Goal: Register for event/course

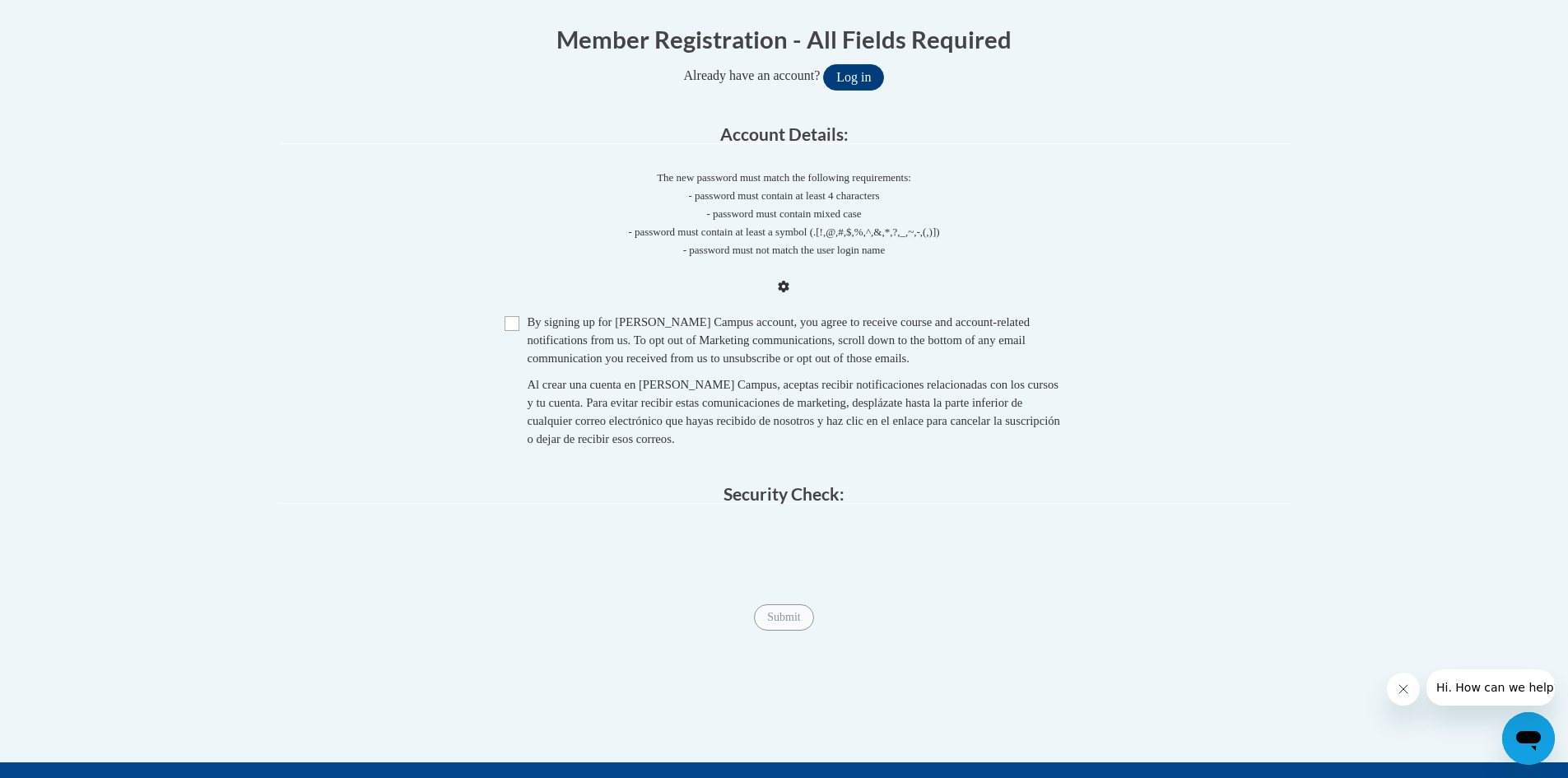
scroll to position [329, 0]
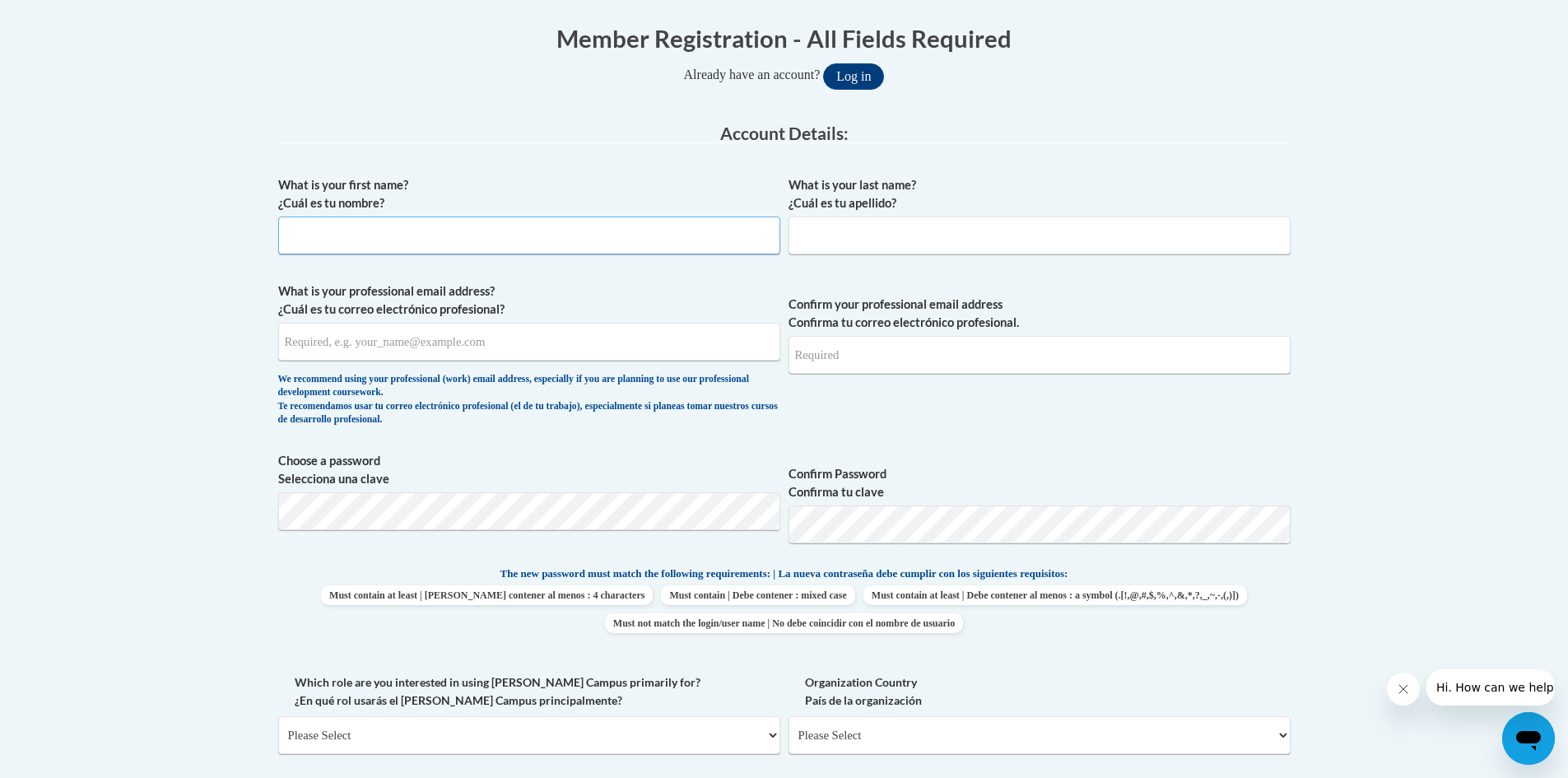
click at [351, 231] on input "What is your first name? ¿Cuál es tu nombre?" at bounding box center [529, 235] width 502 height 38
type input "[PERSON_NAME]"
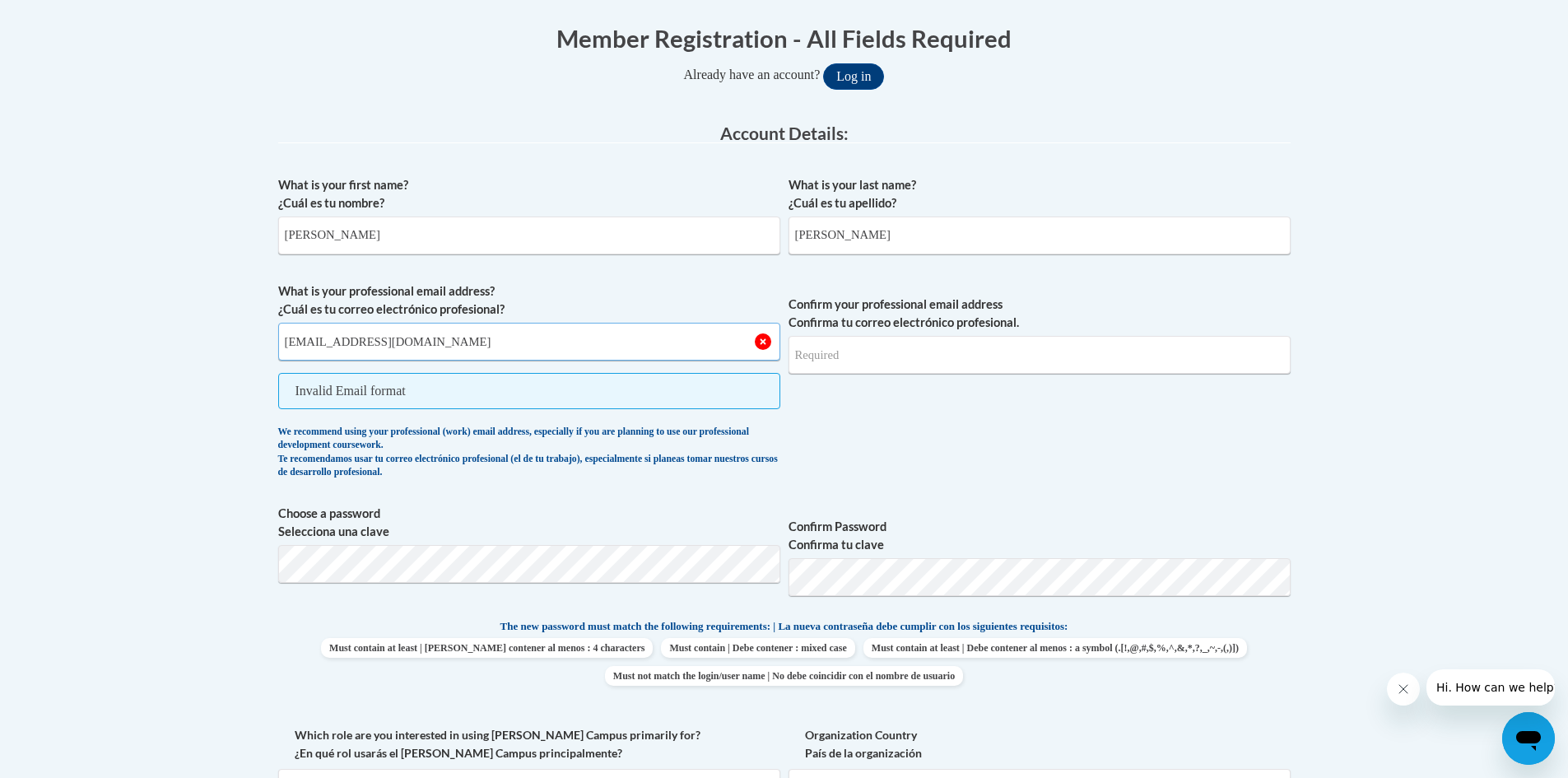
type input "[EMAIL_ADDRESS][DOMAIN_NAME]"
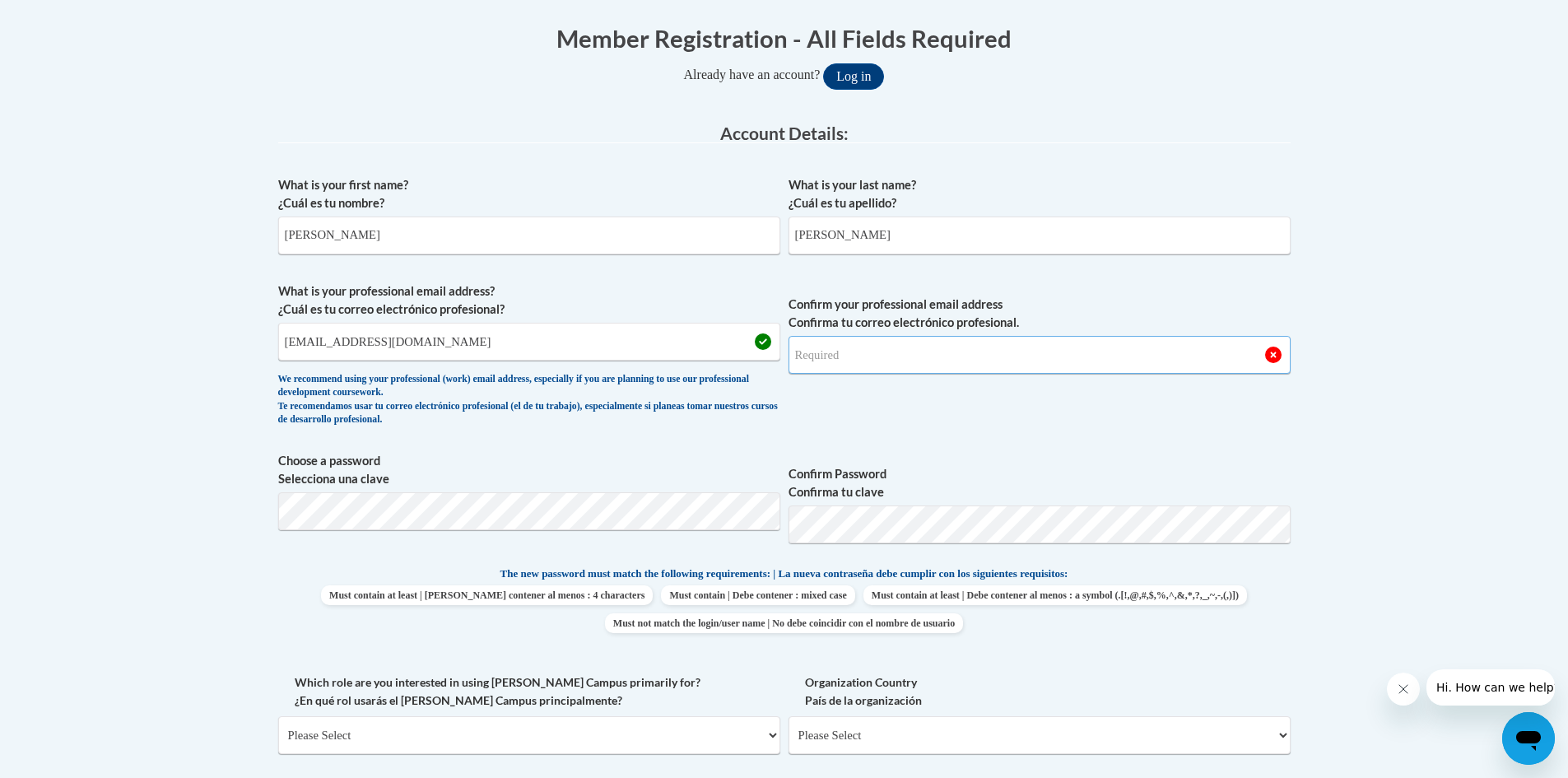
click at [885, 363] on input "Confirm your professional email address Confirma tu correo electrónico profesio…" at bounding box center [1040, 354] width 502 height 38
type input "[EMAIL_ADDRESS][DOMAIN_NAME]"
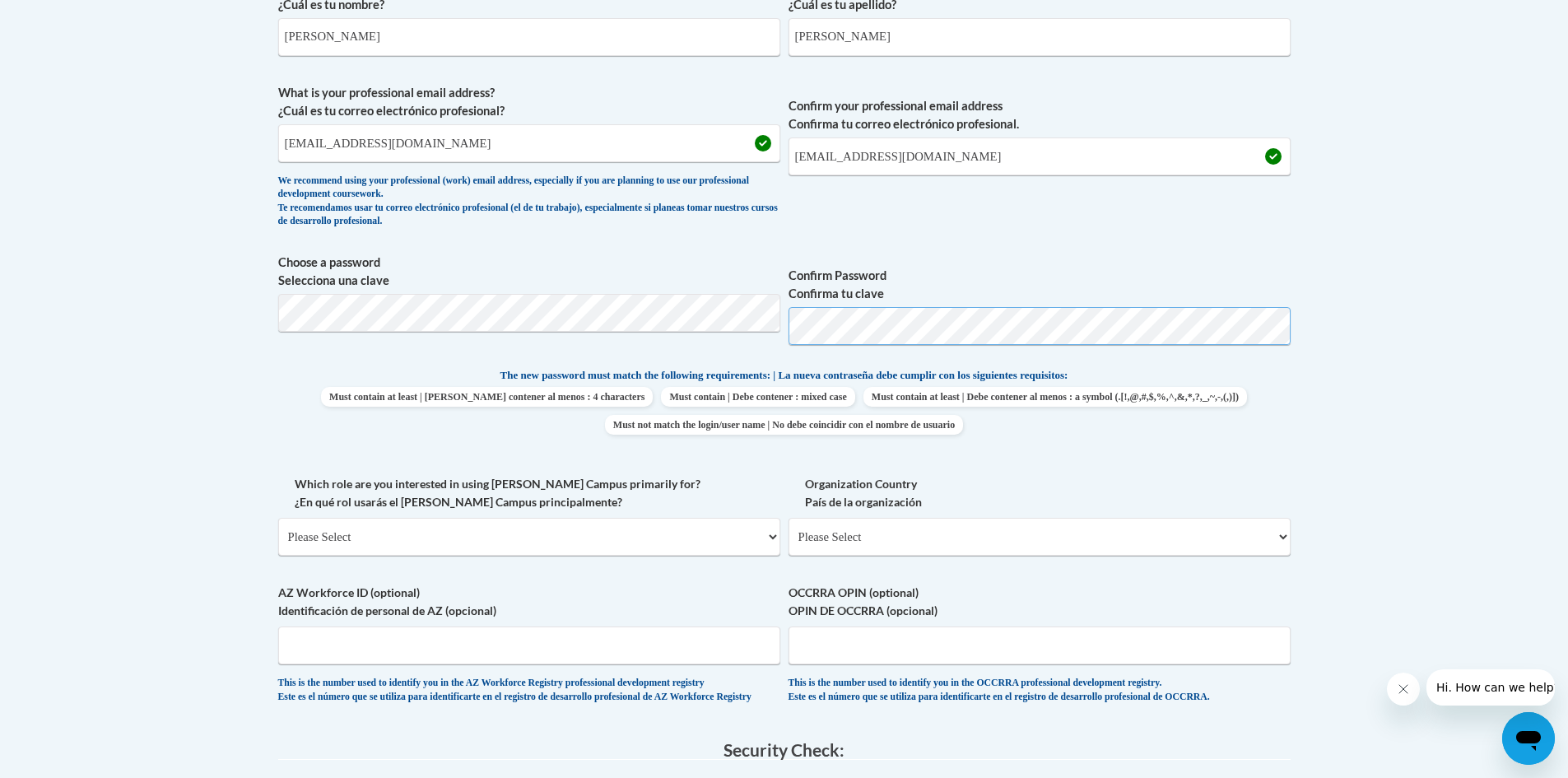
scroll to position [576, 0]
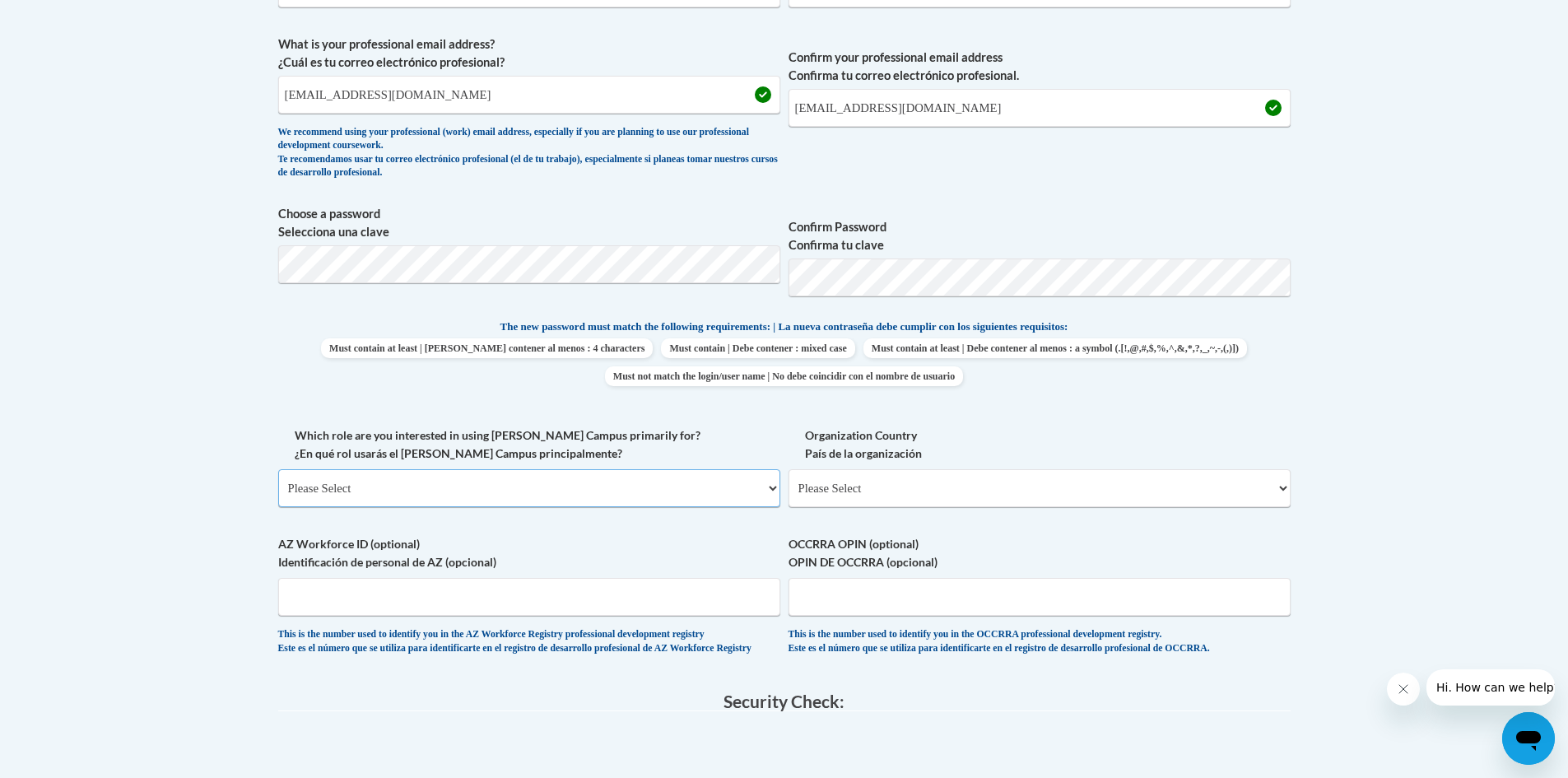
click at [478, 476] on select "Please Select College/University | Colegio/Universidad Community/Nonprofit Part…" at bounding box center [529, 488] width 502 height 38
select select "fbf2d438-af2f-41f8-98f1-81c410e29de3"
click at [278, 469] on select "Please Select College/University | Colegio/Universidad Community/Nonprofit Part…" at bounding box center [529, 488] width 502 height 38
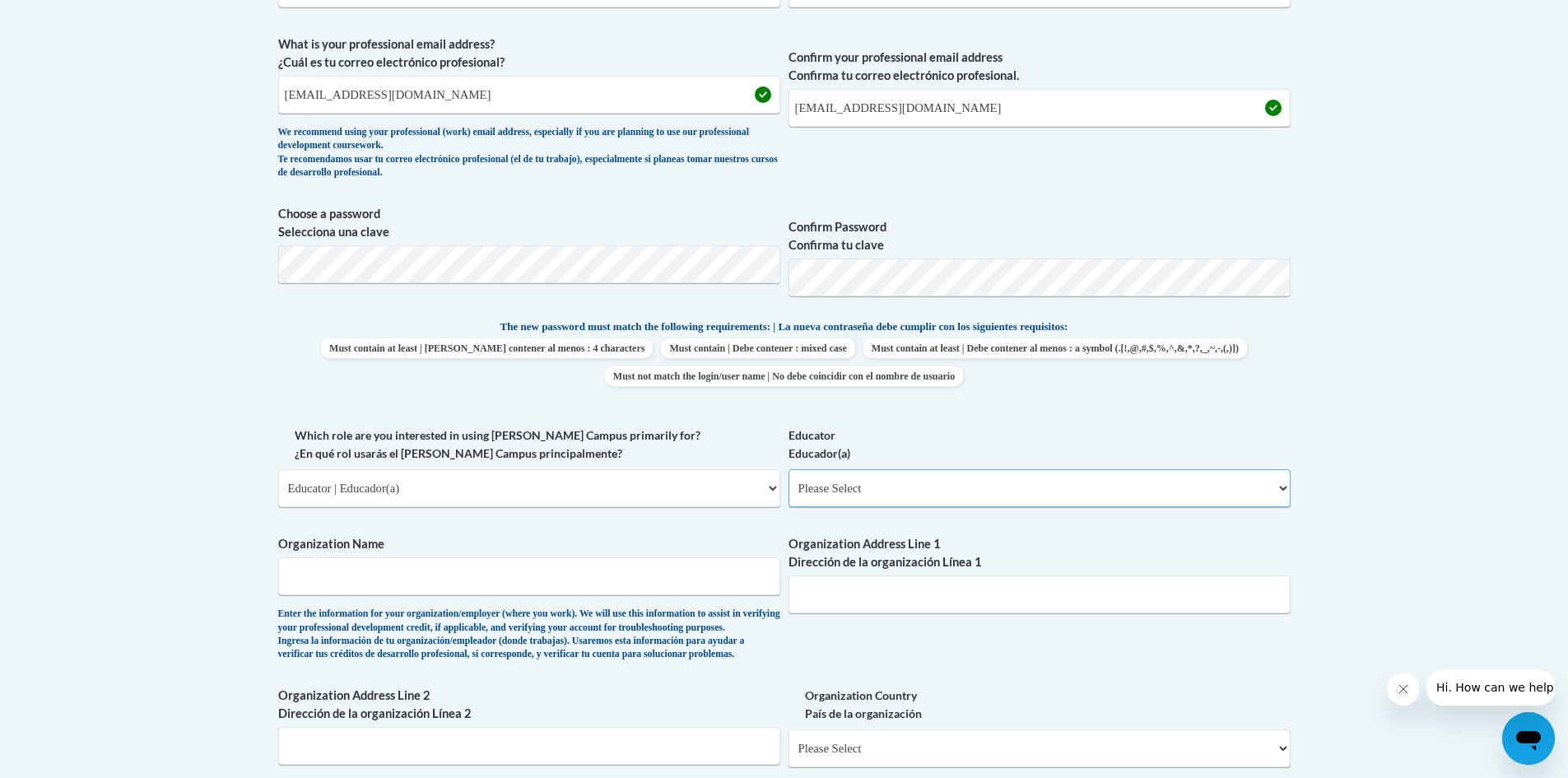
click at [996, 482] on select "Please Select Early Learning/Daycare Teacher/Family Home Care Provider | Maestr…" at bounding box center [1040, 488] width 502 height 38
click at [789, 469] on select "Please Select Early Learning/Daycare Teacher/Family Home Care Provider | Maestr…" at bounding box center [1040, 488] width 502 height 38
click at [904, 490] on select "Please Select Early Learning/Daycare Teacher/Family Home Care Provider | Maestr…" at bounding box center [1040, 488] width 502 height 38
select select "6732b29e-f5f4-40e4-a595-7dafd2b8fb29"
click at [789, 469] on select "Please Select Early Learning/Daycare Teacher/Family Home Care Provider | Maestr…" at bounding box center [1040, 488] width 502 height 38
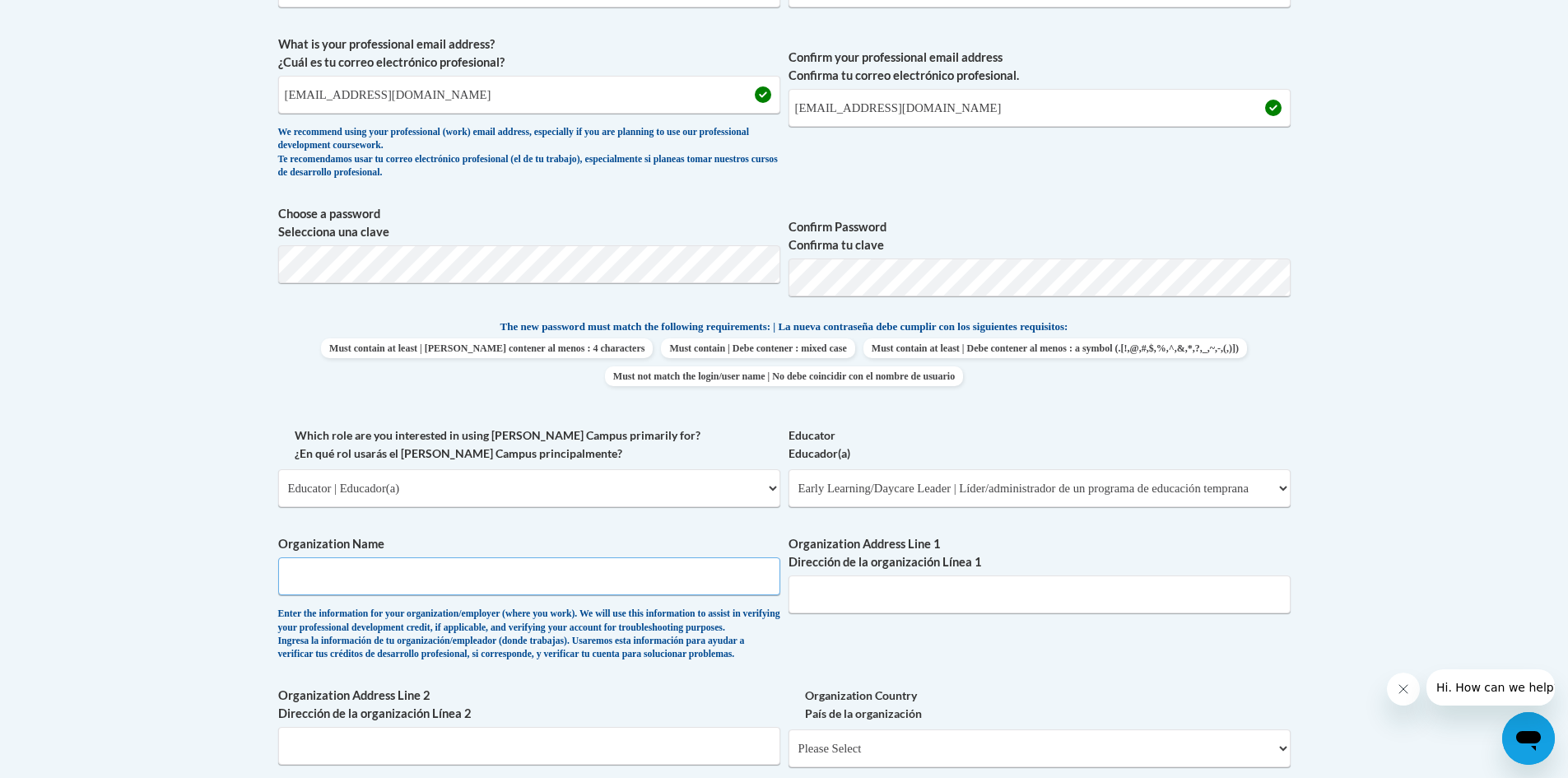
click at [508, 578] on input "Organization Name" at bounding box center [529, 575] width 502 height 38
click at [578, 570] on input "McGinnis [PERSON_NAME]" at bounding box center [529, 575] width 502 height 38
type input "[GEOGRAPHIC_DATA][PERSON_NAME]"
click at [903, 597] on input "Organization Address Line 1 Dirección de la organización Línea 1" at bounding box center [1040, 593] width 502 height 38
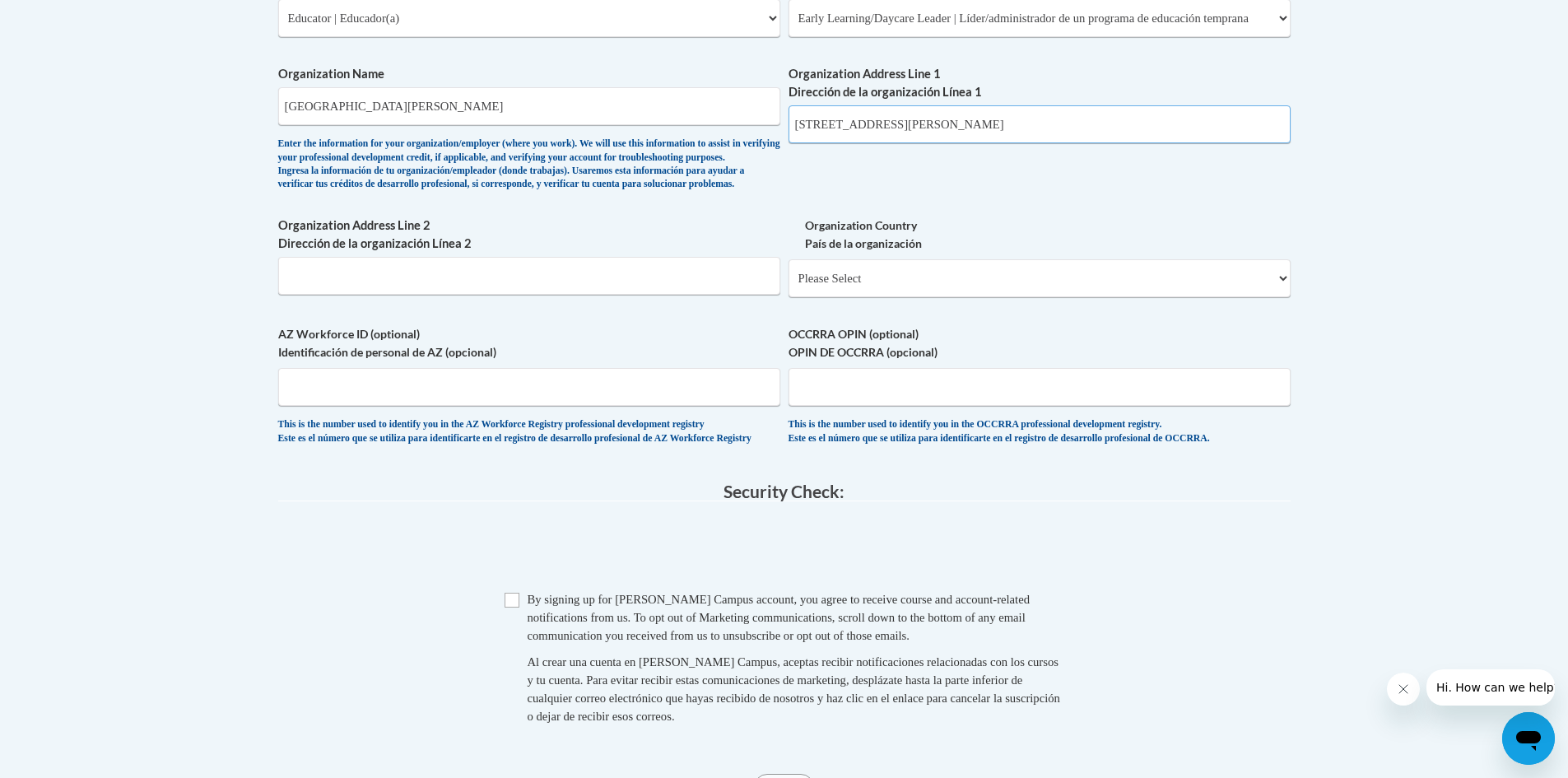
scroll to position [1069, 0]
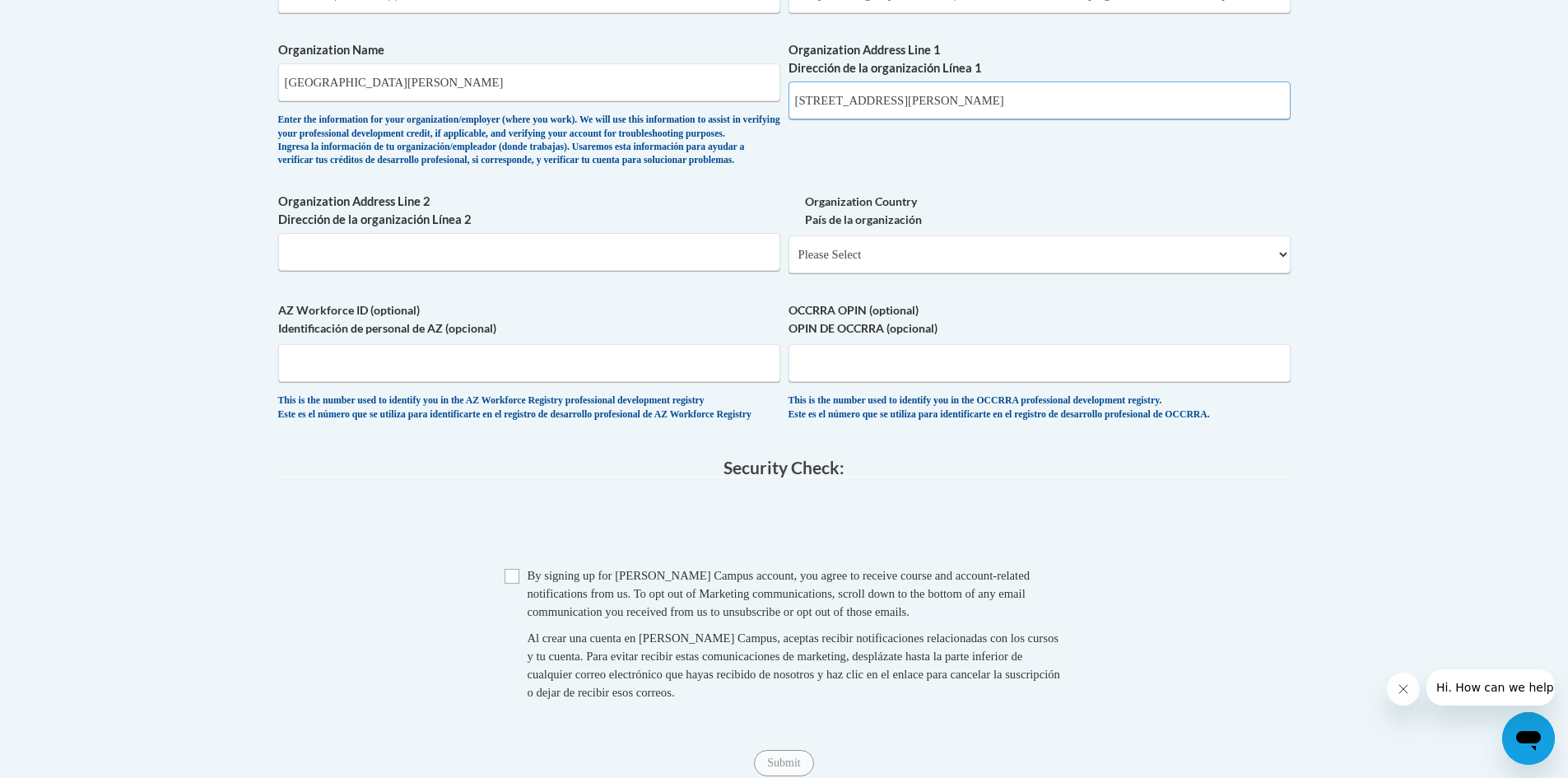
type input "5380 Faircroft Drive Alpharetta GA 30005"
click at [514, 584] on input "Checkbox" at bounding box center [512, 575] width 14 height 14
checkbox input "true"
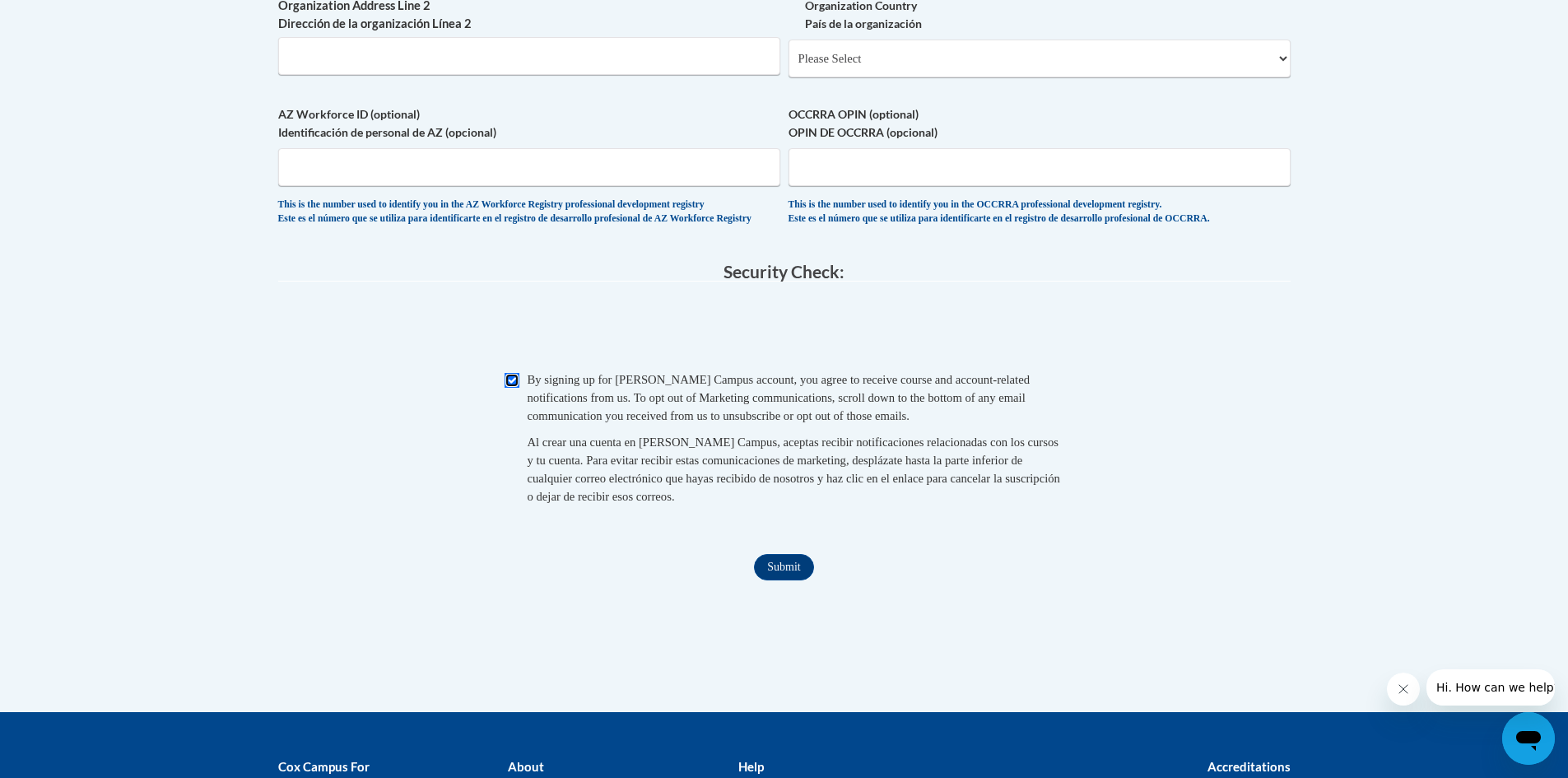
scroll to position [1317, 0]
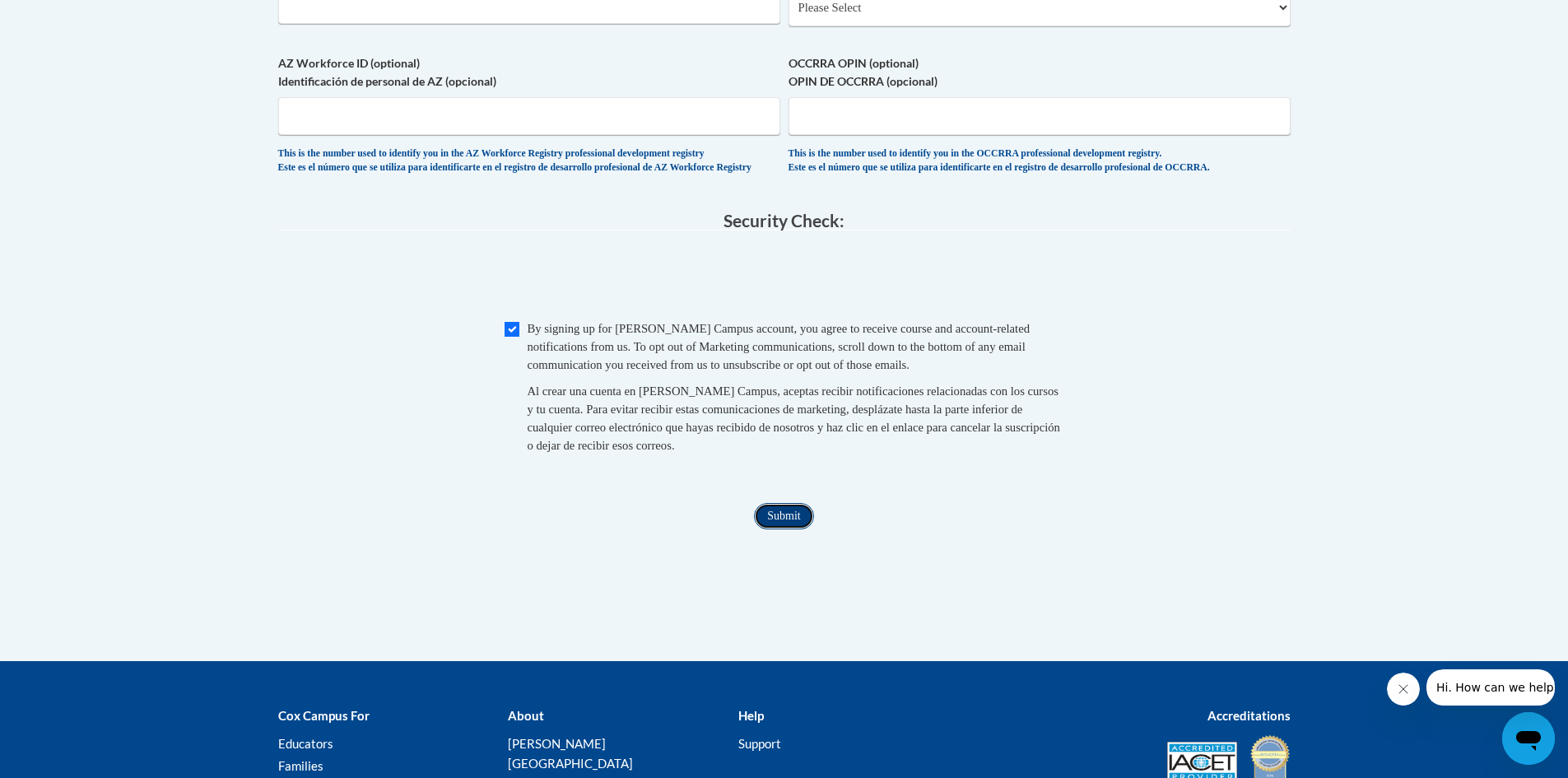
click at [793, 529] on input "Submit" at bounding box center [784, 515] width 60 height 26
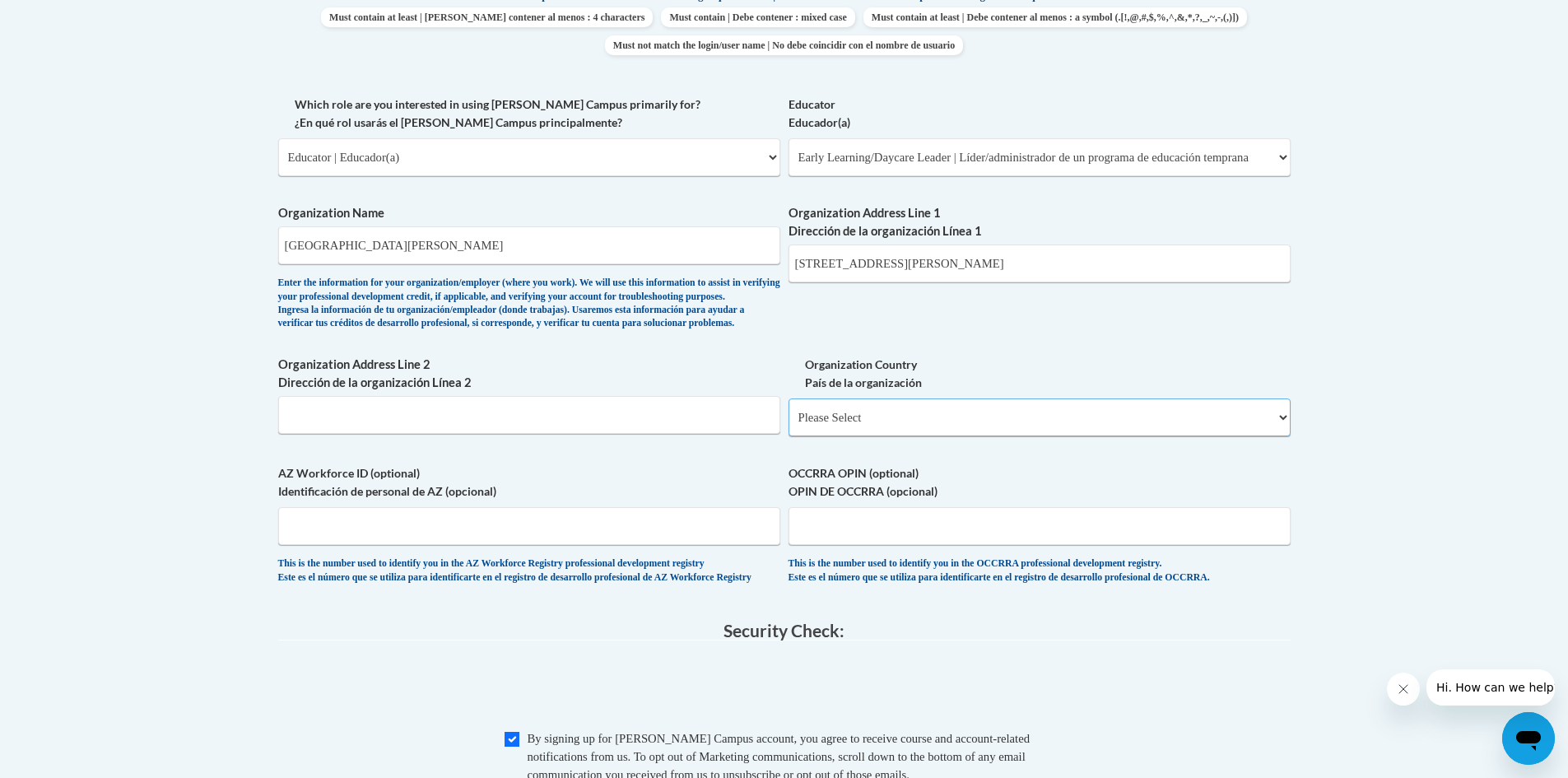
scroll to position [905, 0]
click at [897, 438] on select "Please Select United States | Estados Unidos Outside of the United States | Fue…" at bounding box center [1040, 418] width 502 height 38
click at [789, 426] on select "Please Select United States | Estados Unidos Outside of the United States | Fue…" at bounding box center [1040, 418] width 502 height 38
click at [874, 438] on select "Please Select United States | Estados Unidos Outside of the United States | Fue…" at bounding box center [1040, 418] width 502 height 38
select select "ad49bcad-a171-4b2e-b99c-48b446064914"
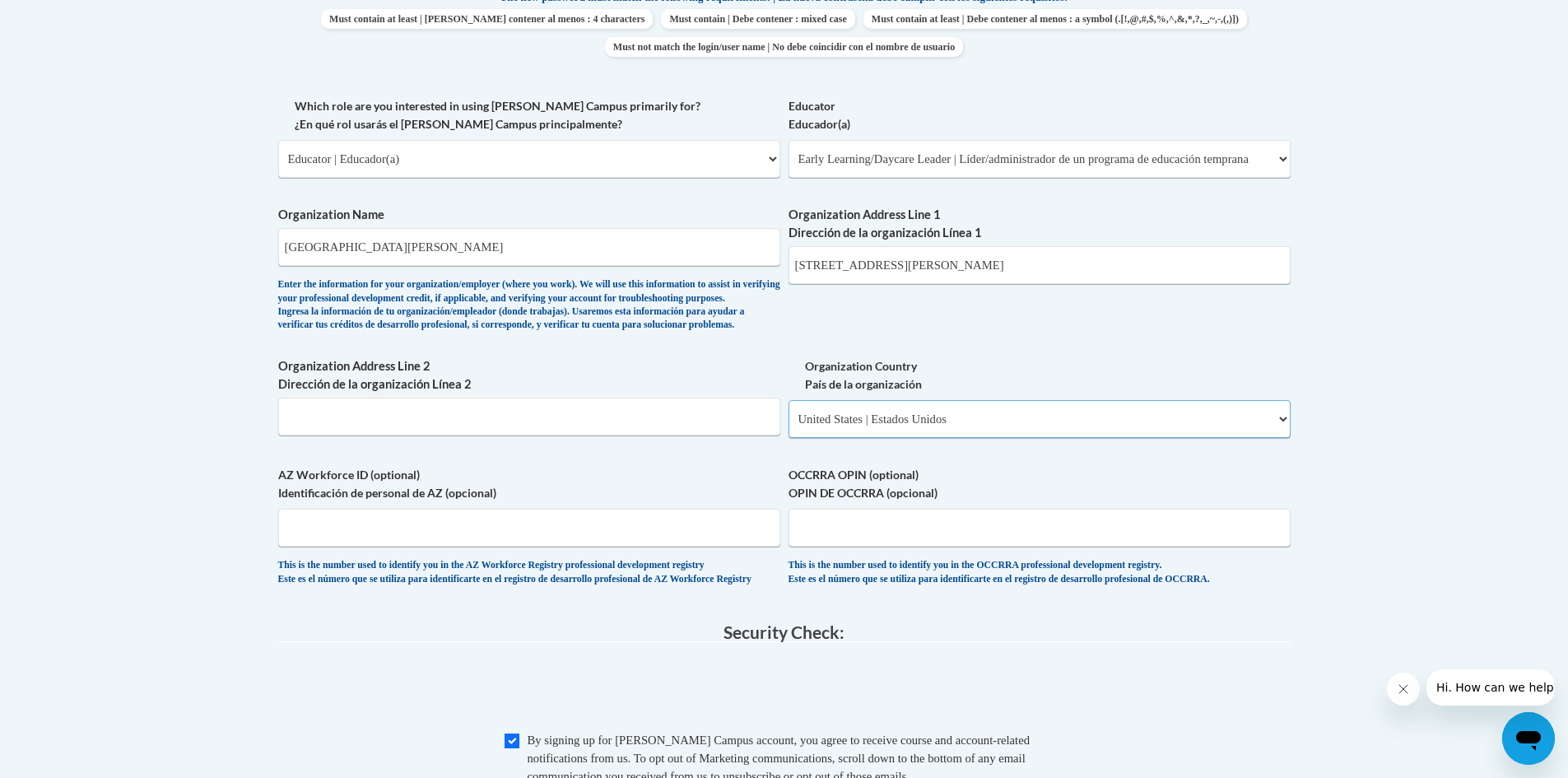
click at [789, 426] on select "Please Select United States | Estados Unidos Outside of the United States | Fue…" at bounding box center [1040, 418] width 502 height 38
select select
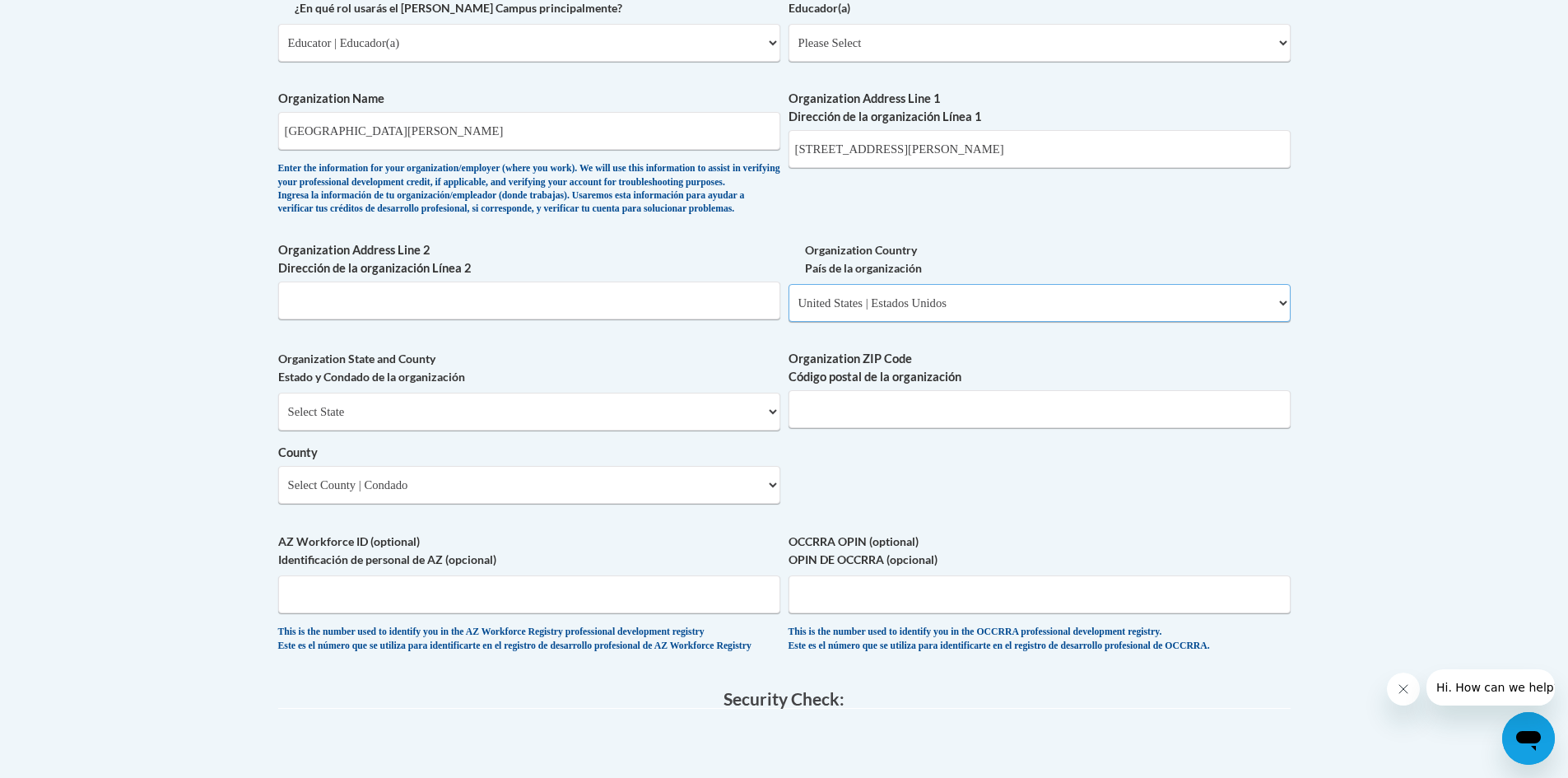
scroll to position [1069, 0]
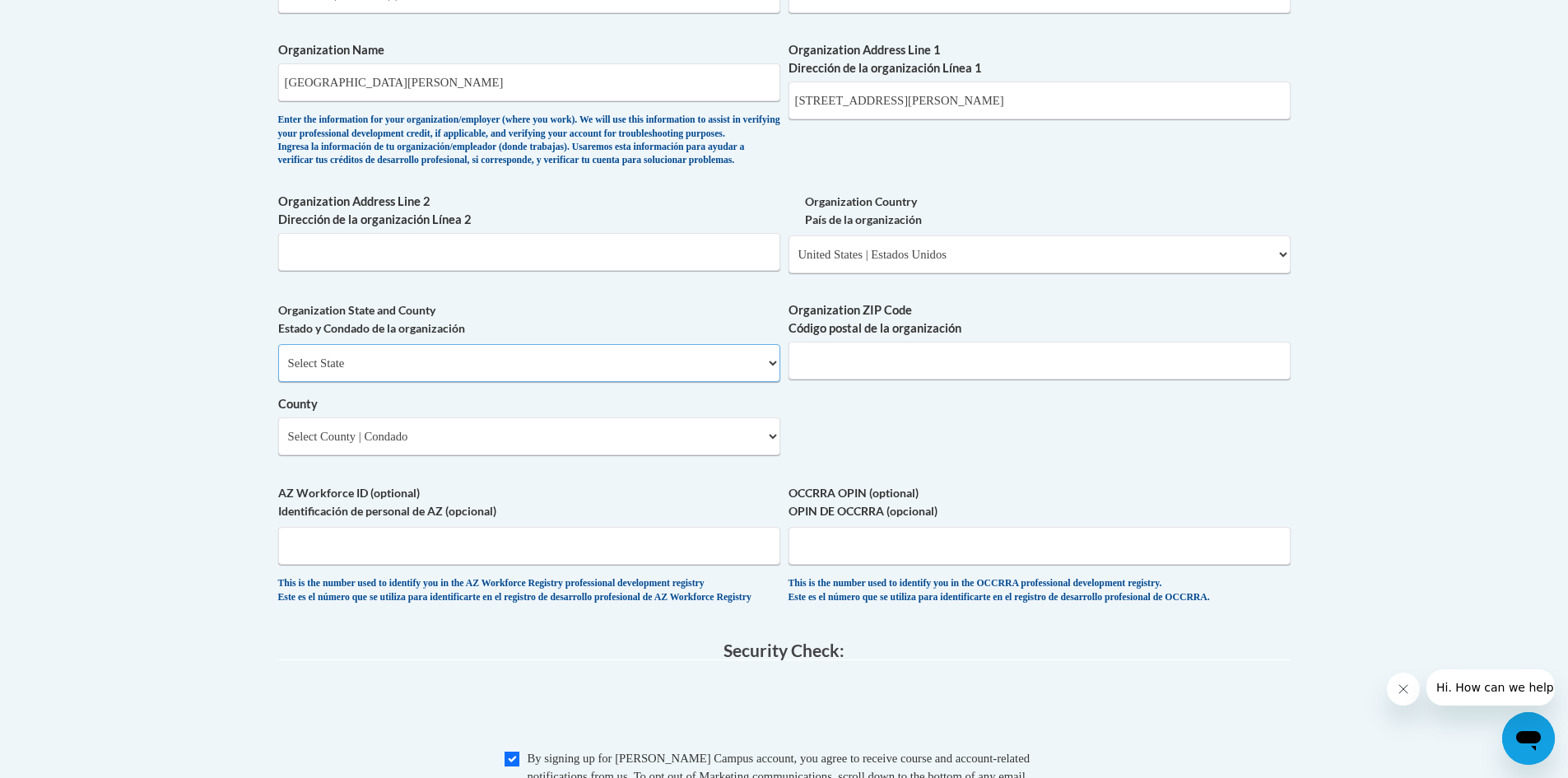
click at [400, 382] on select "Select State Alabama Alaska Arizona Arkansas California Colorado Connecticut De…" at bounding box center [529, 363] width 502 height 38
select select "Georgia"
click at [278, 371] on select "Select State Alabama Alaska Arizona Arkansas California Colorado Connecticut De…" at bounding box center [529, 363] width 502 height 38
click at [878, 379] on input "Organization ZIP Code Código postal de la organización" at bounding box center [1040, 360] width 502 height 38
type input "30506"
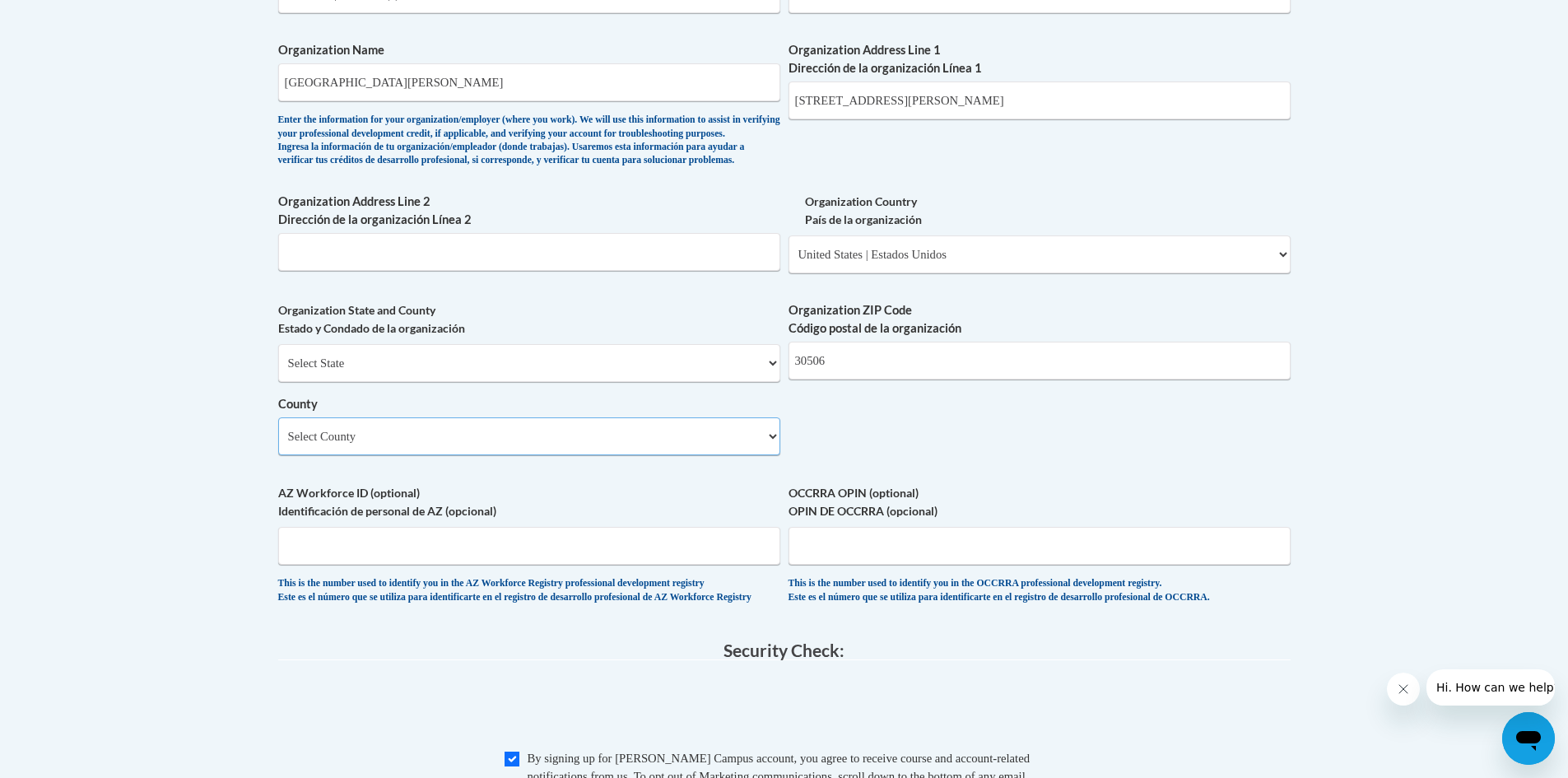
click at [560, 452] on select "Select County Appling Atkinson Bacon Baker Baldwin Banks Barrow Bartow Ben Hill…" at bounding box center [529, 436] width 502 height 38
select select "Forsyth"
click at [278, 444] on select "Select County Appling Atkinson Bacon Baker Baldwin Banks Barrow Bartow Ben Hill…" at bounding box center [529, 436] width 502 height 38
click at [977, 379] on input "30506" at bounding box center [1040, 360] width 502 height 38
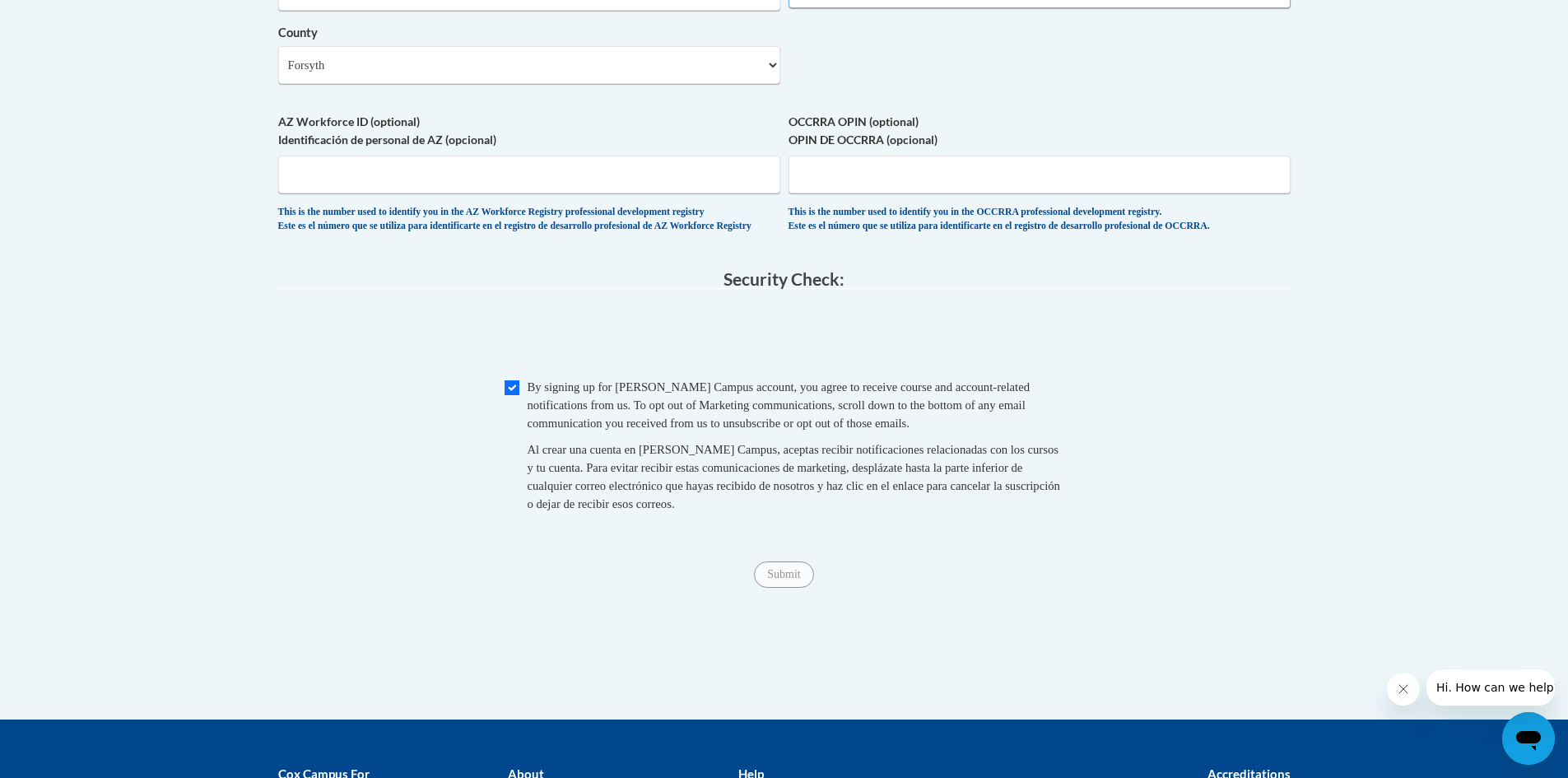
scroll to position [1481, 0]
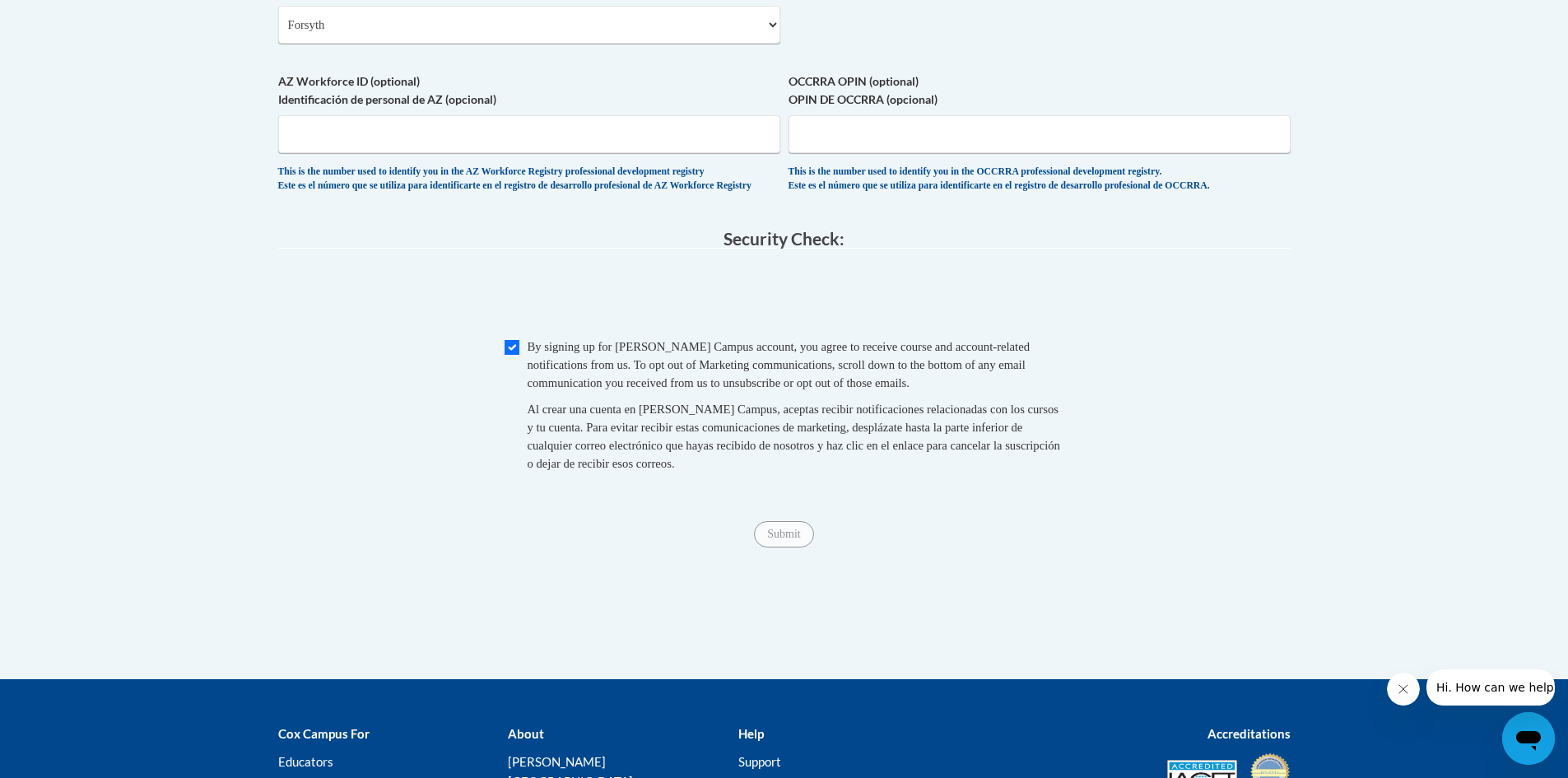
type input "30005"
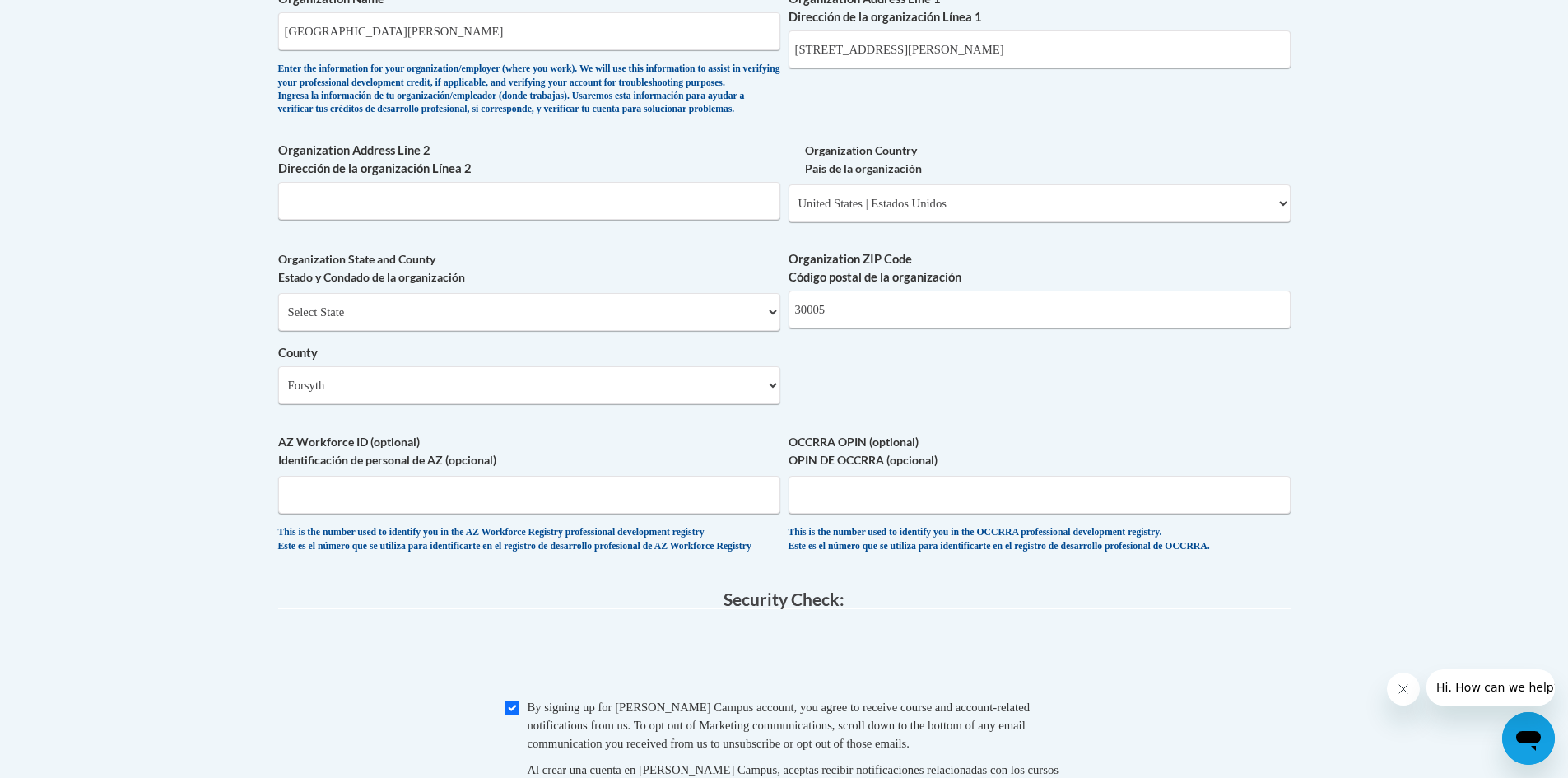
scroll to position [1069, 0]
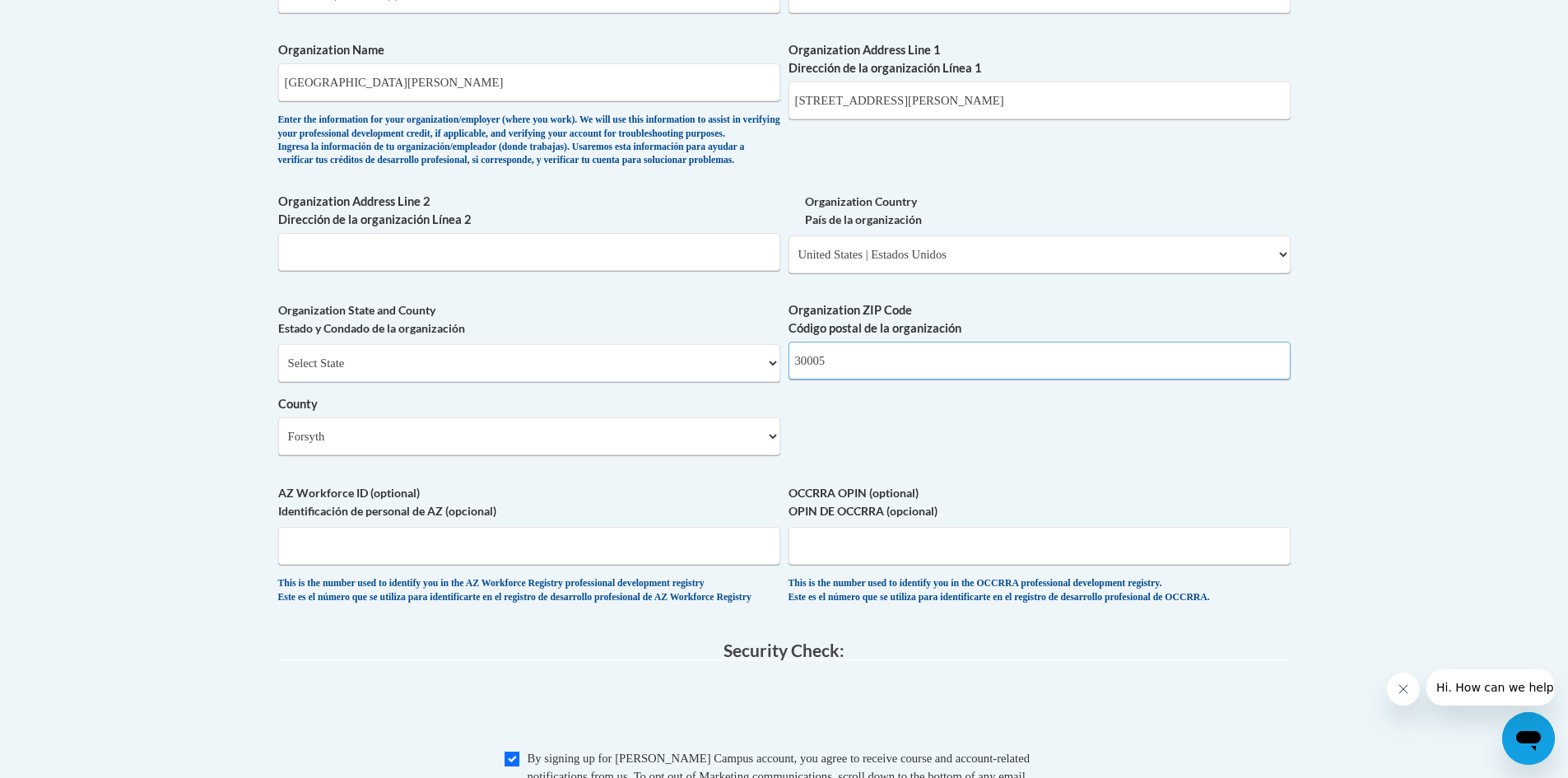
click at [868, 379] on input "30005" at bounding box center [1040, 360] width 502 height 38
click at [1255, 453] on div "What is your first name? ¿Cuál es tu nombre? Kara What is your last name? ¿Cuál…" at bounding box center [784, 23] width 1013 height 1193
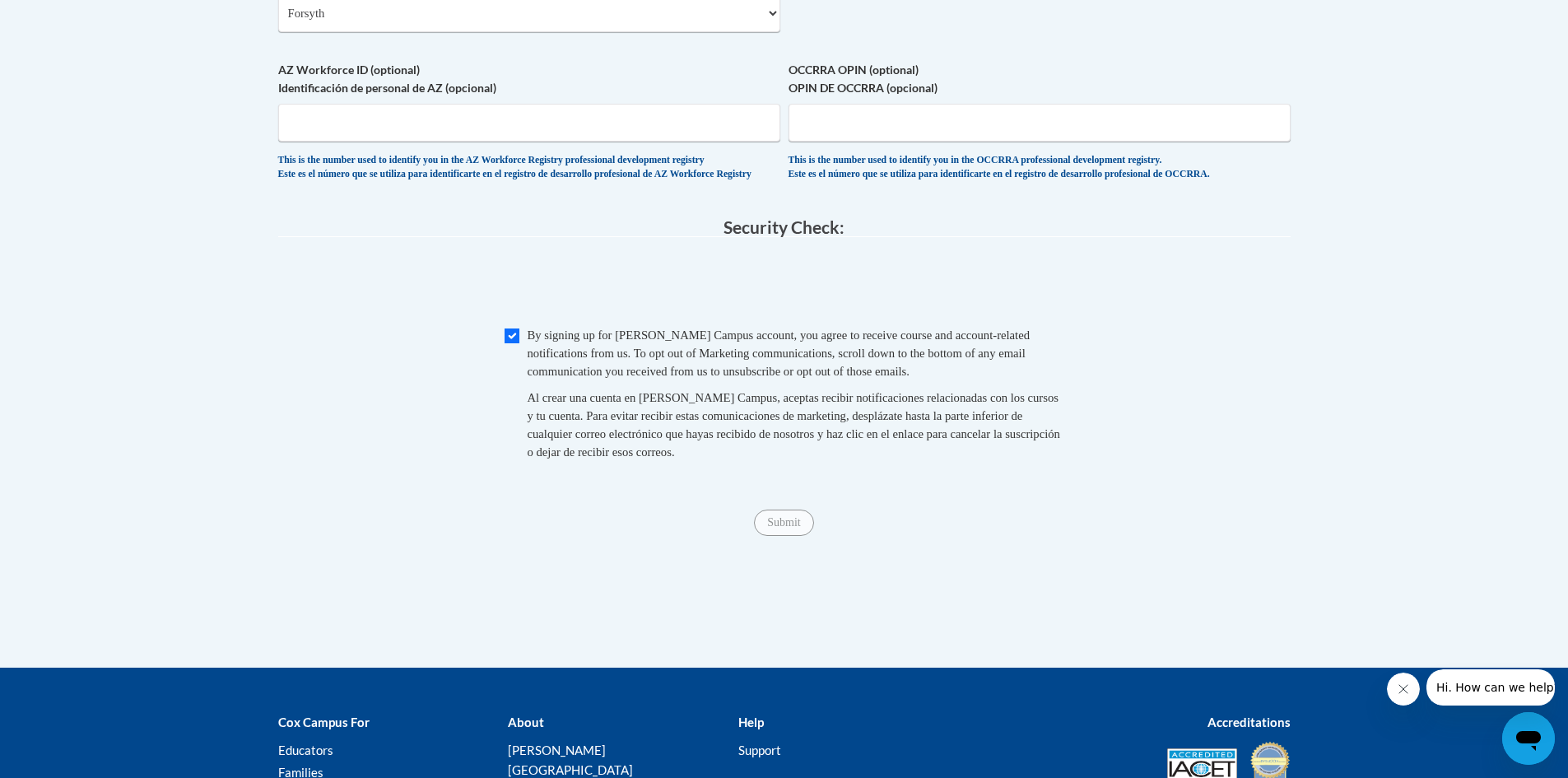
scroll to position [1564, 0]
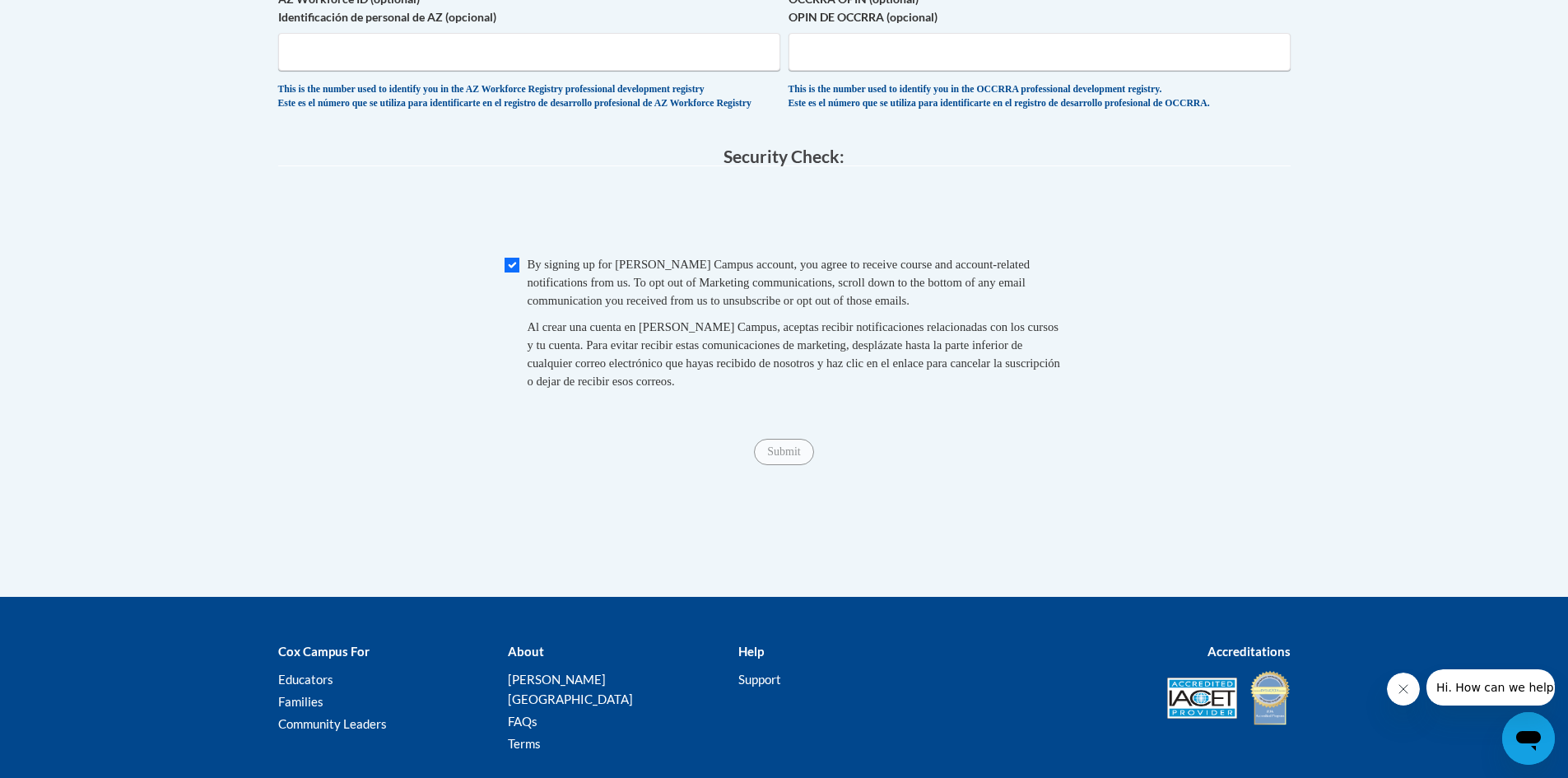
click at [508, 314] on span "Checkbox By signing up for a Cox Campus account, you agree to receive course an…" at bounding box center [785, 330] width 560 height 151
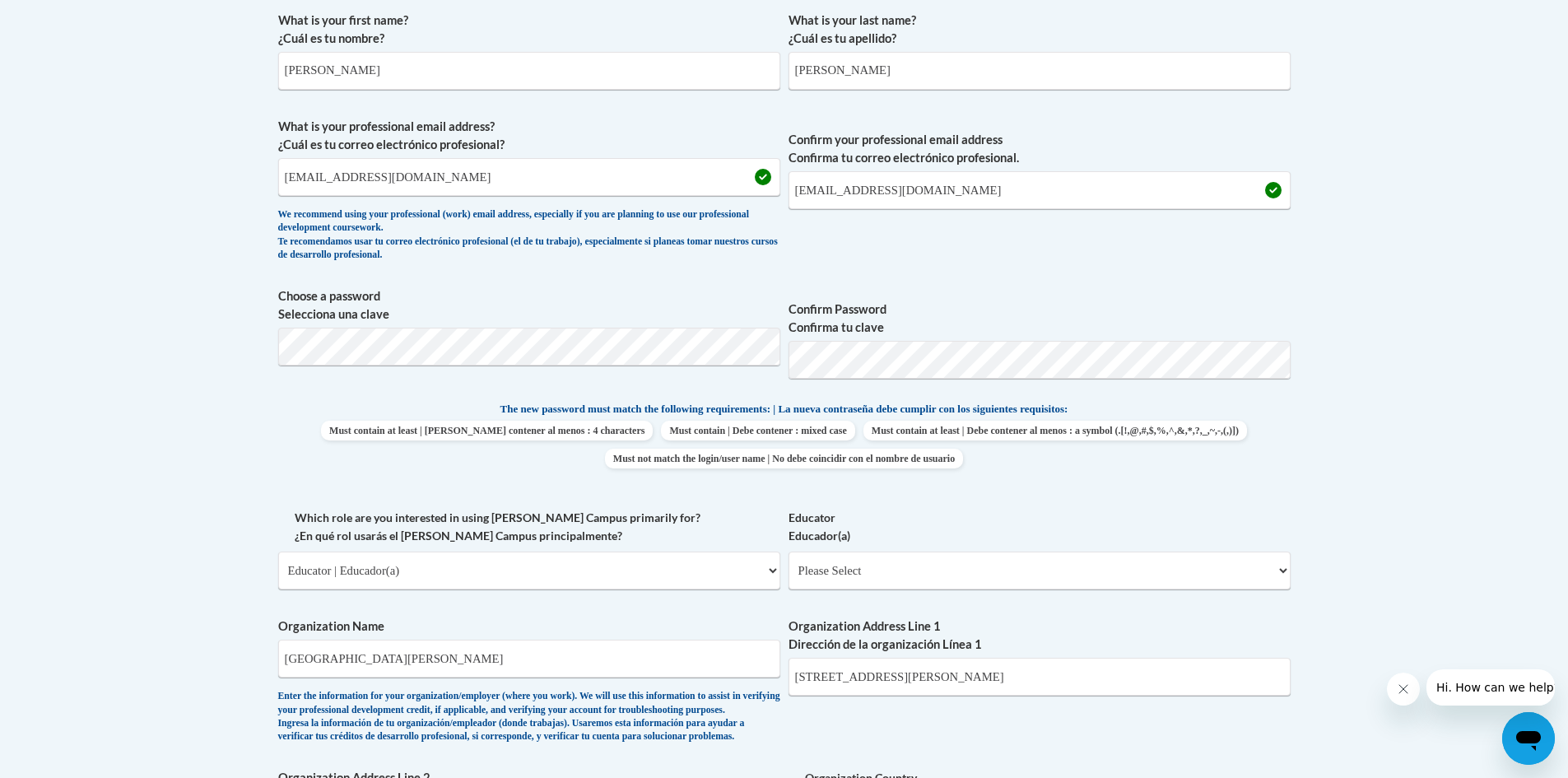
scroll to position [576, 0]
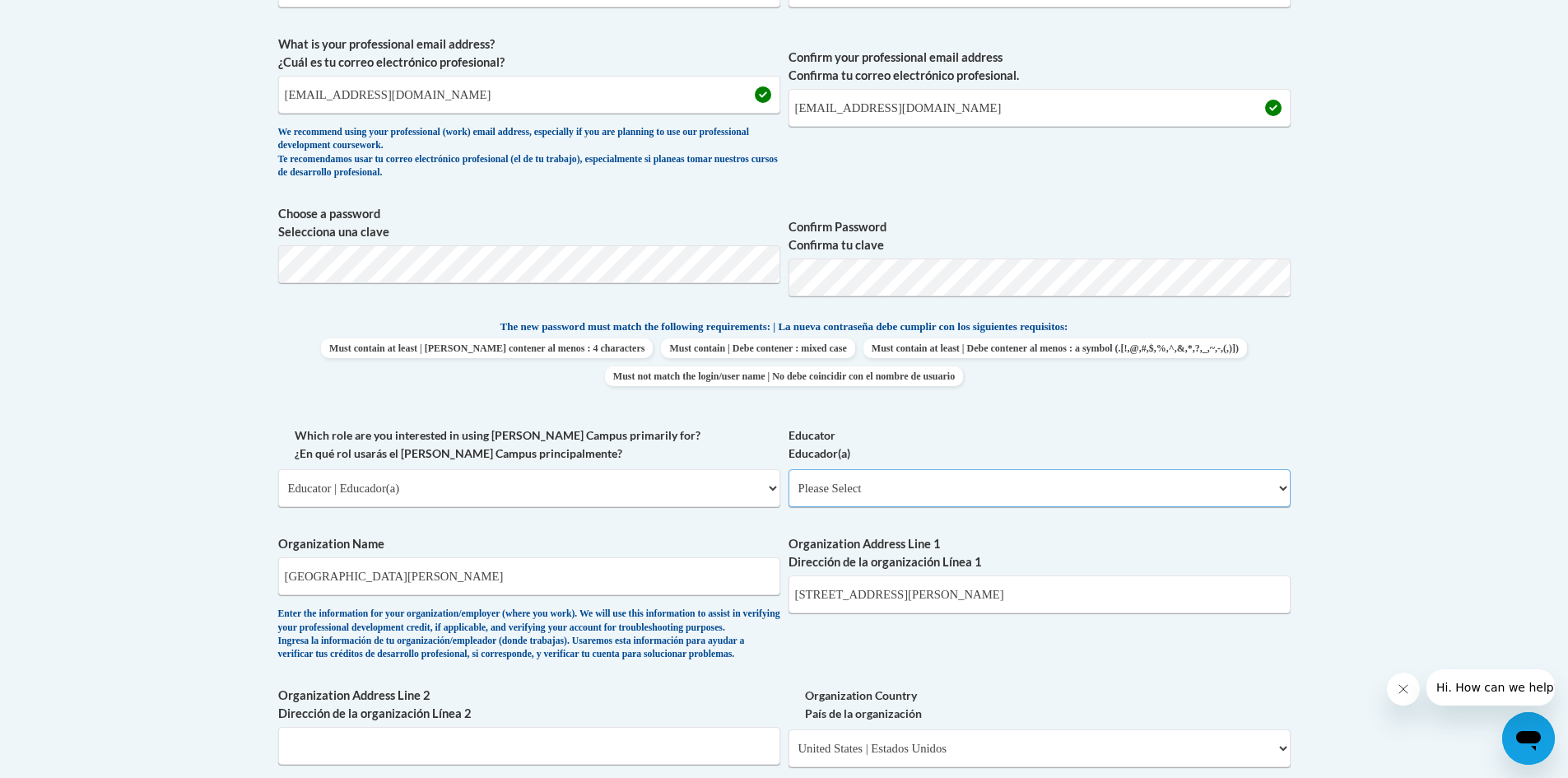
click at [852, 493] on select "Please Select Early Learning/Daycare Teacher/Family Home Care Provider | Maestr…" at bounding box center [1040, 488] width 502 height 38
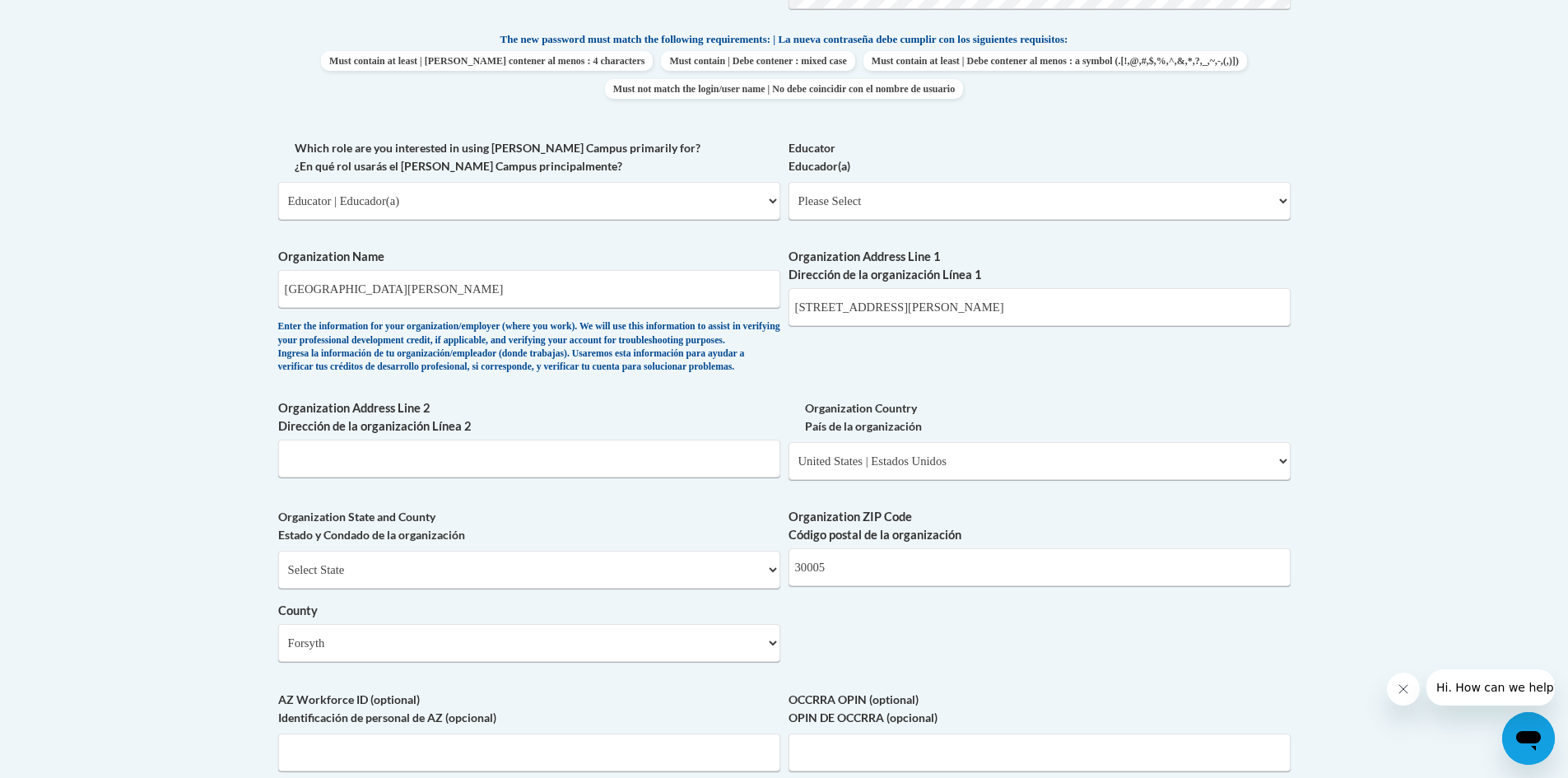
scroll to position [860, 0]
click at [905, 194] on select "Please Select Early Learning/Daycare Teacher/Family Home Care Provider | Maestr…" at bounding box center [1040, 204] width 502 height 38
select select "6732b29e-f5f4-40e4-a595-7dafd2b8fb29"
click at [789, 186] on select "Please Select Early Learning/Daycare Teacher/Family Home Care Provider | Maestr…" at bounding box center [1040, 204] width 502 height 38
select select "null"
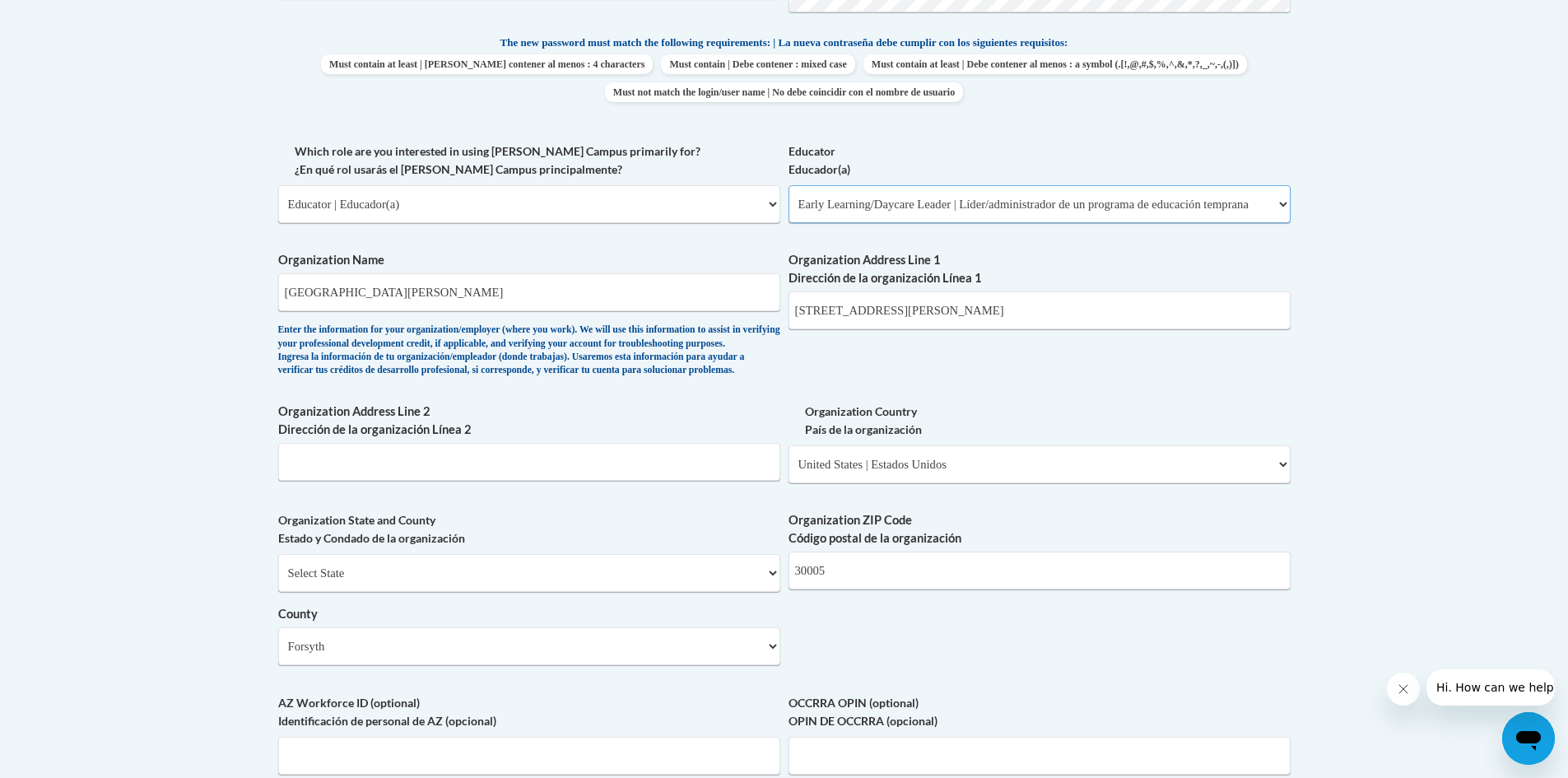
select select "null"
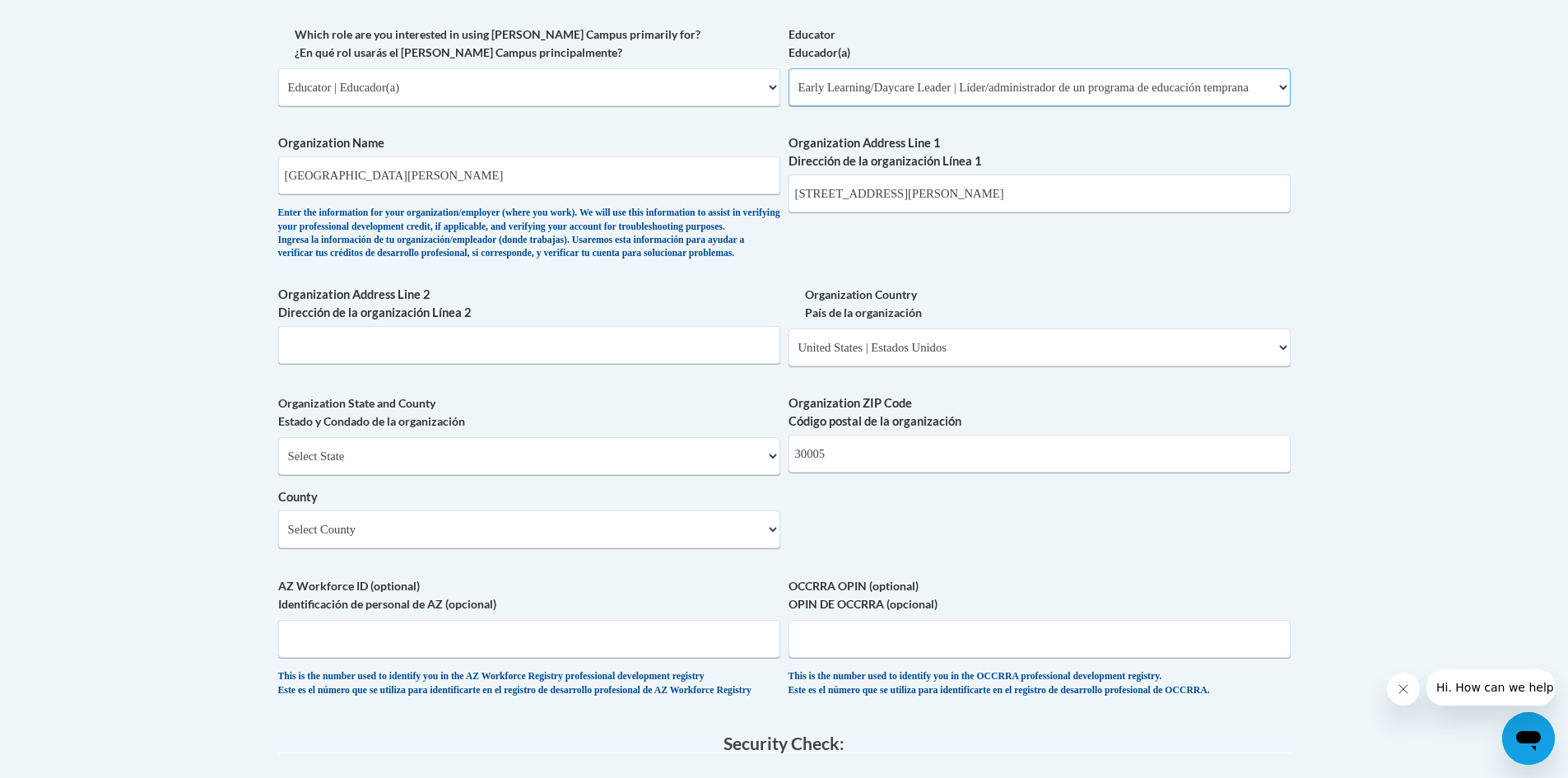
scroll to position [1354, 0]
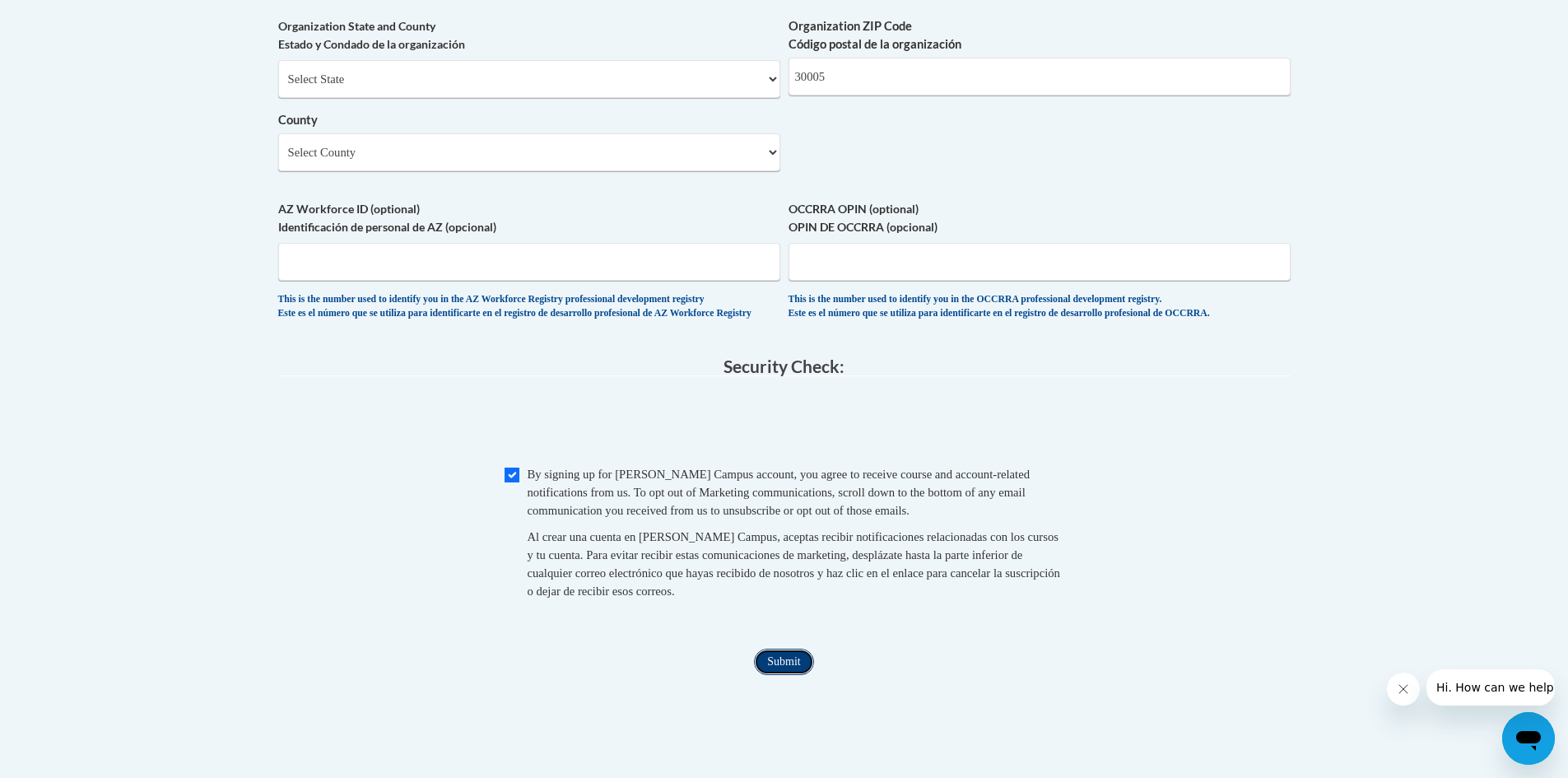
click at [786, 675] on input "Submit" at bounding box center [784, 661] width 60 height 26
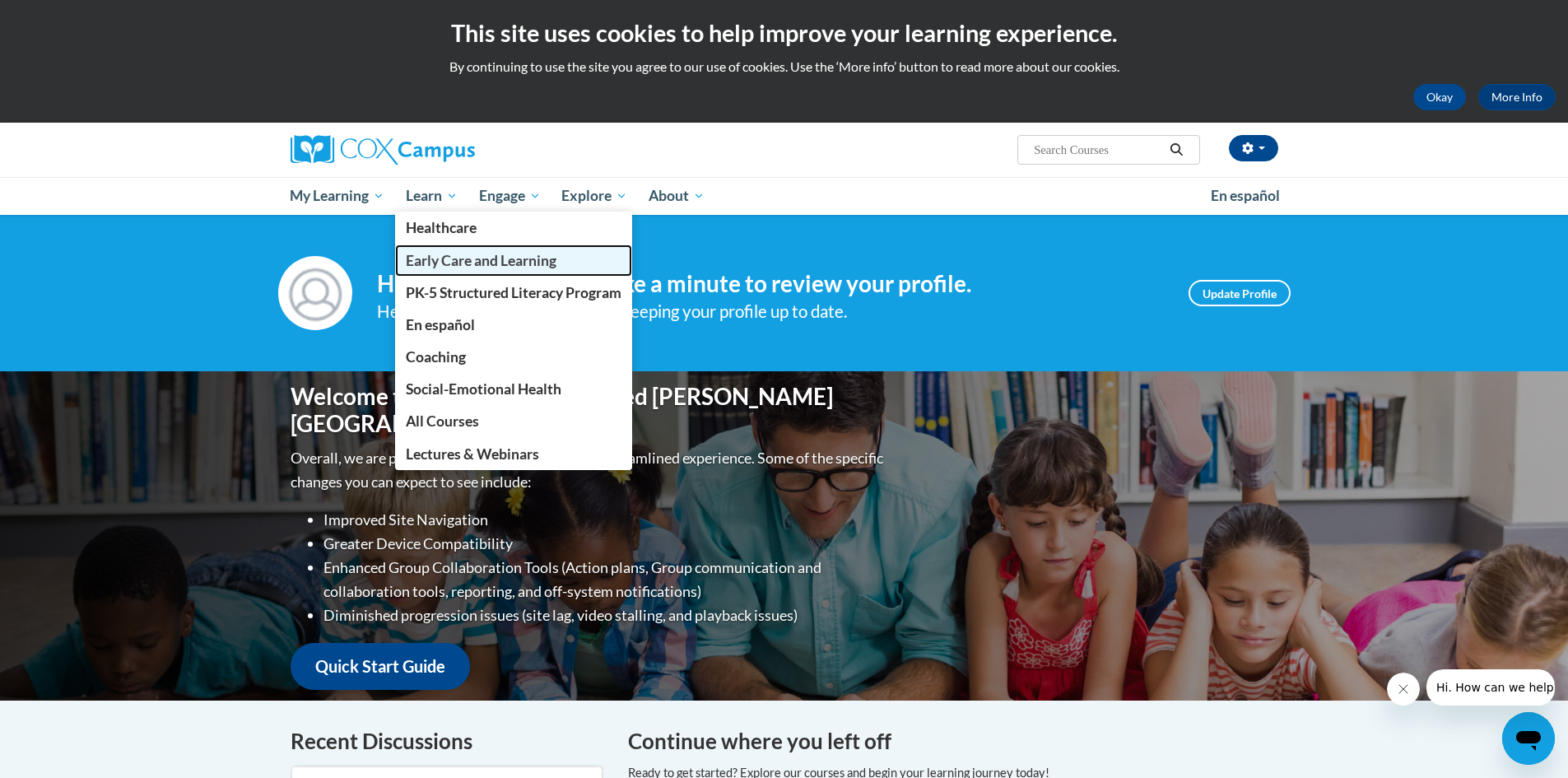
click at [526, 260] on span "Early Care and Learning" at bounding box center [481, 261] width 151 height 17
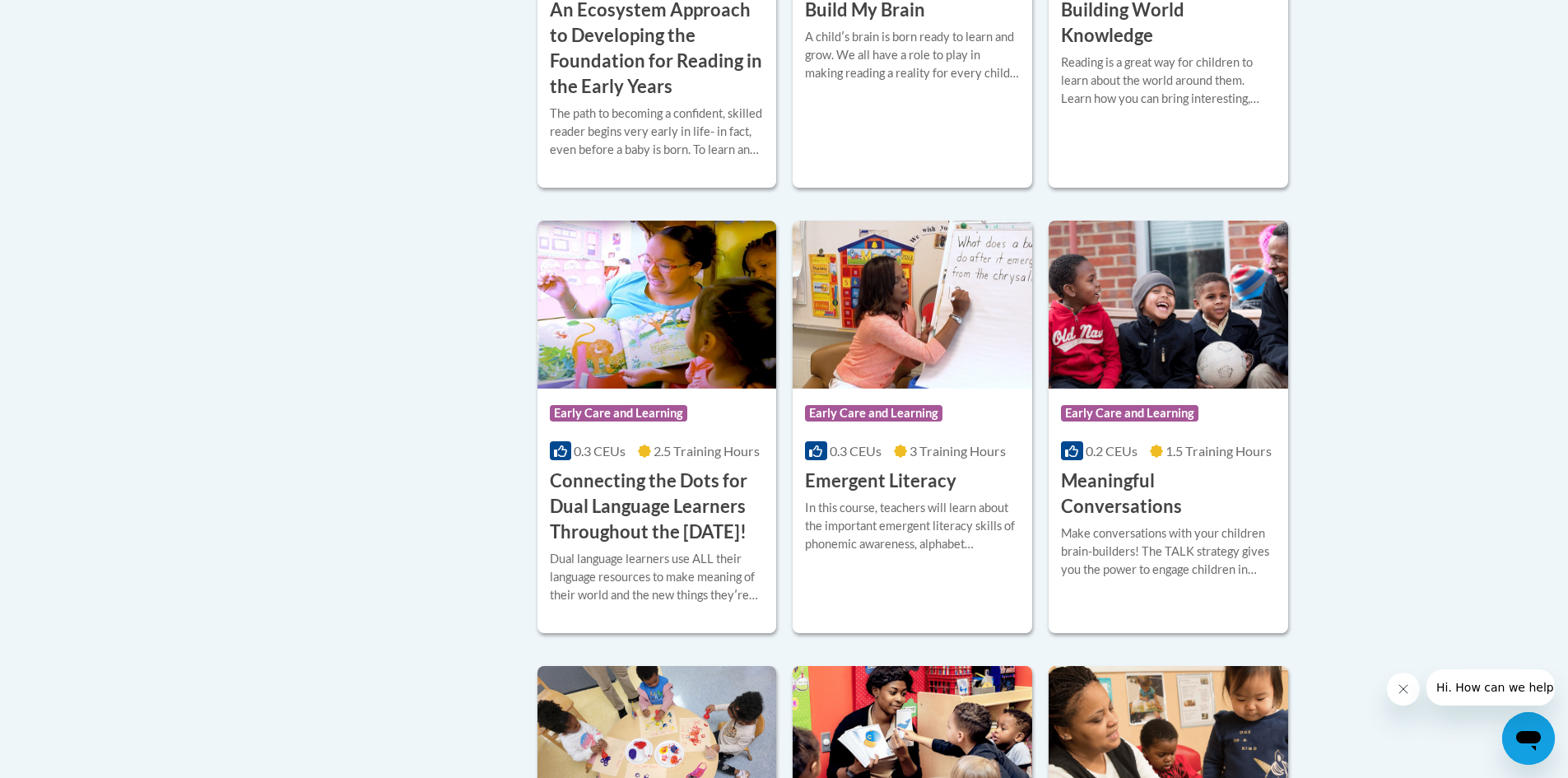
scroll to position [905, 0]
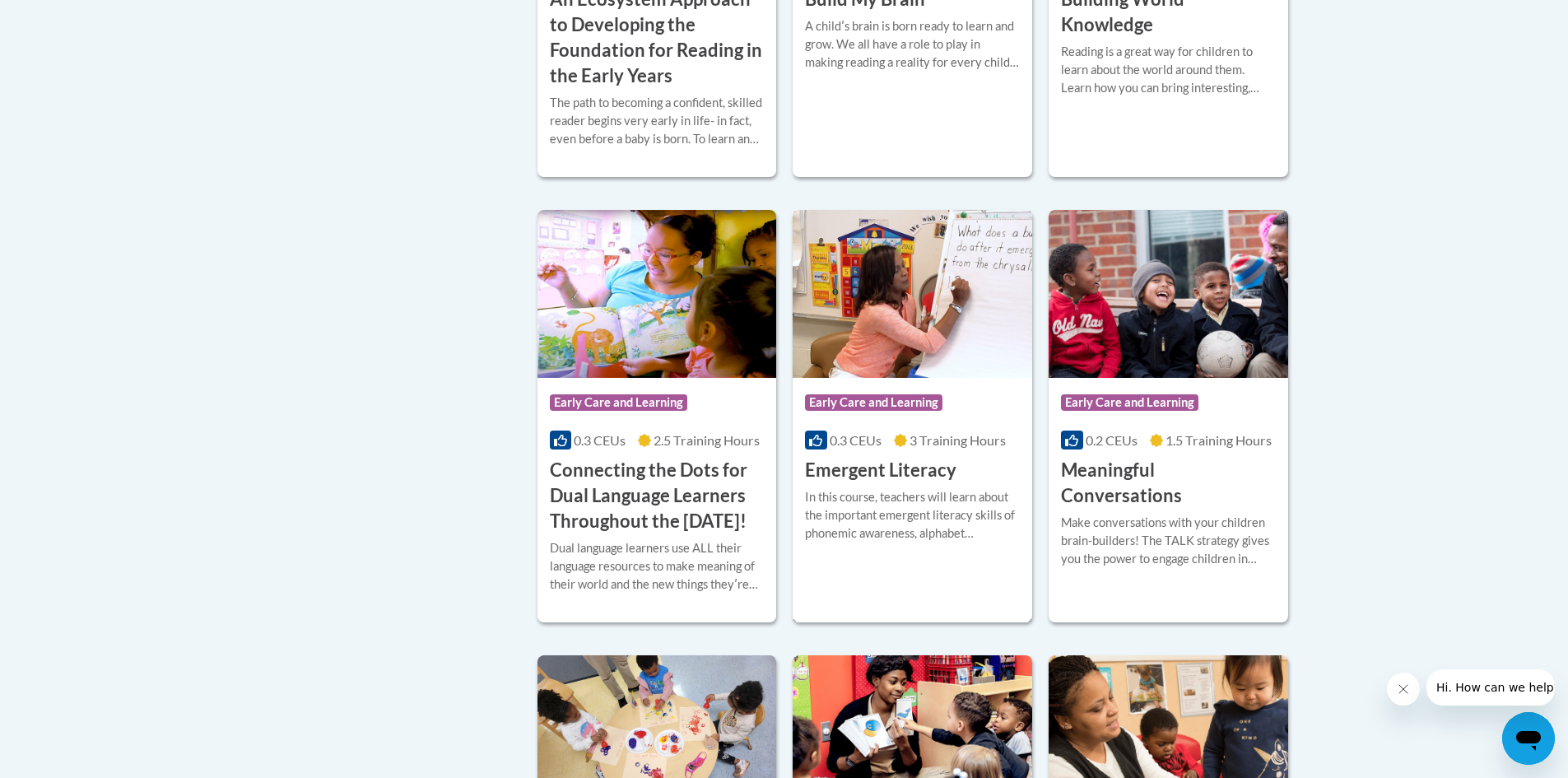
click at [824, 463] on h3 "Emergent Literacy" at bounding box center [880, 470] width 151 height 26
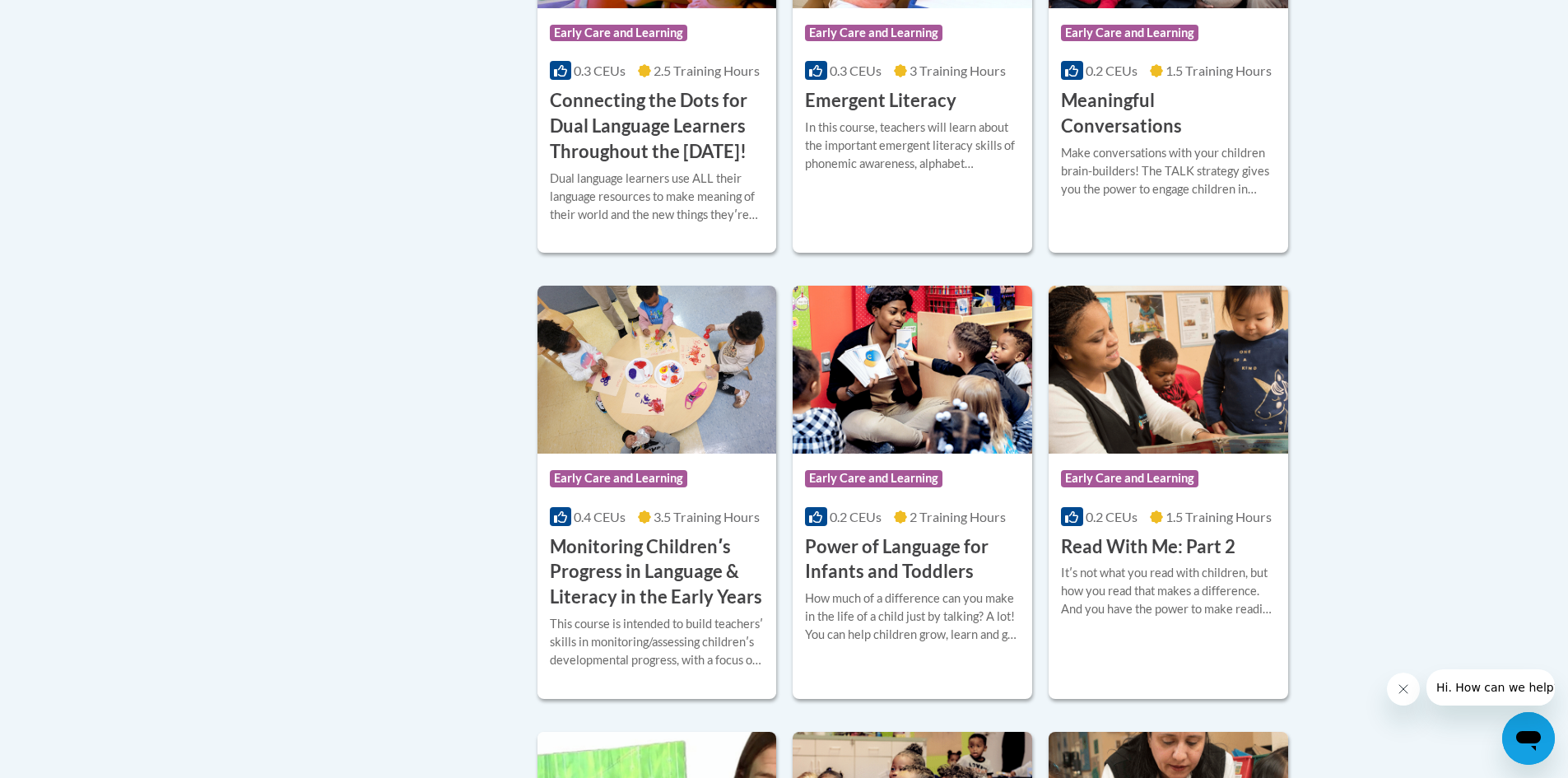
scroll to position [1274, 0]
click at [930, 586] on h3 "Power of Language for Infants and Toddlers" at bounding box center [912, 560] width 215 height 51
